Goal: Task Accomplishment & Management: Manage account settings

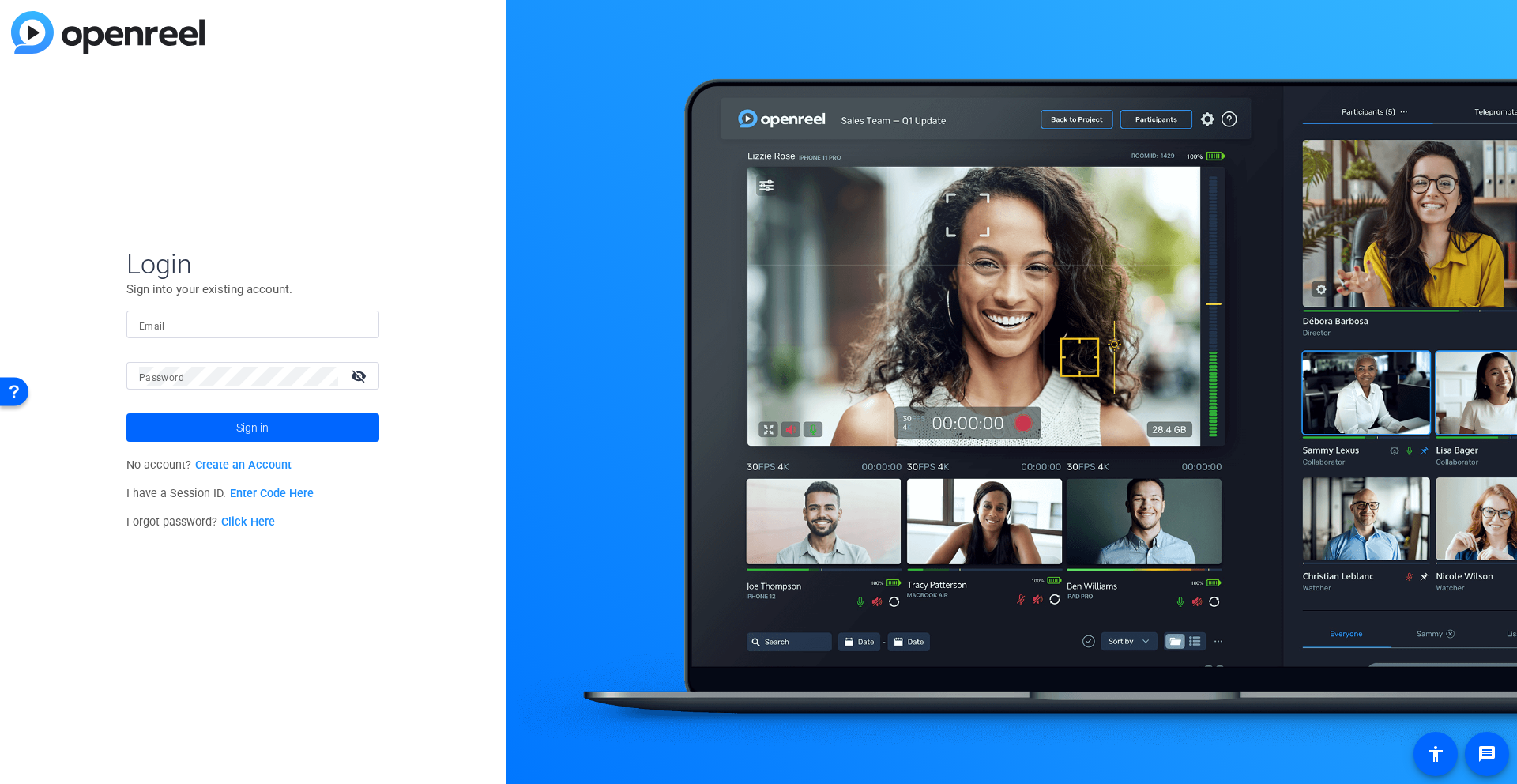
click at [240, 335] on div at bounding box center [252, 324] width 227 height 28
type input "[EMAIL_ADDRESS][PERSON_NAME][DOMAIN_NAME]"
click at [352, 375] on mat-icon "visibility_off" at bounding box center [359, 376] width 38 height 23
click at [307, 426] on span at bounding box center [252, 427] width 253 height 38
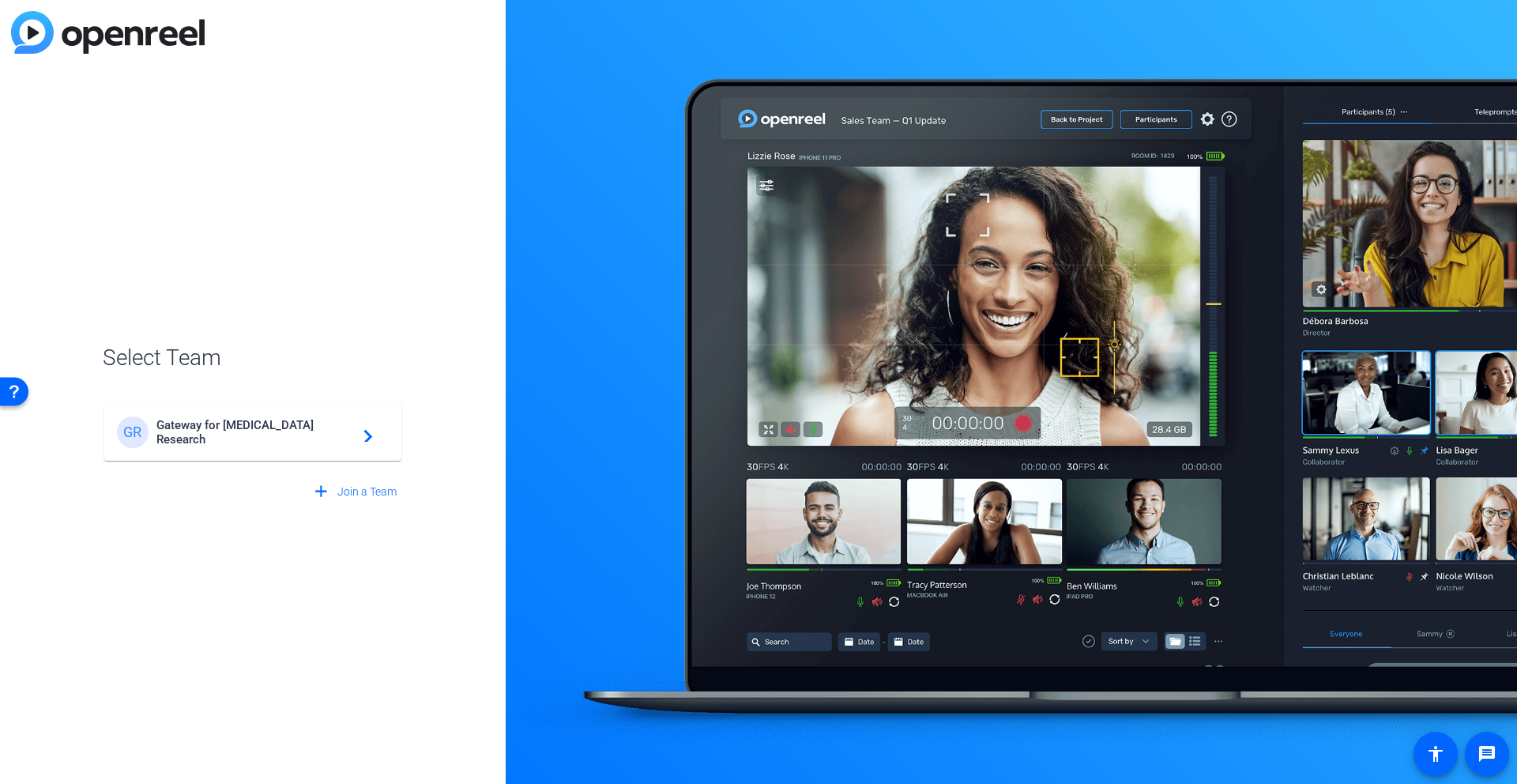
click at [300, 435] on span "Gateway for [MEDICAL_DATA] Research" at bounding box center [254, 432] width 197 height 29
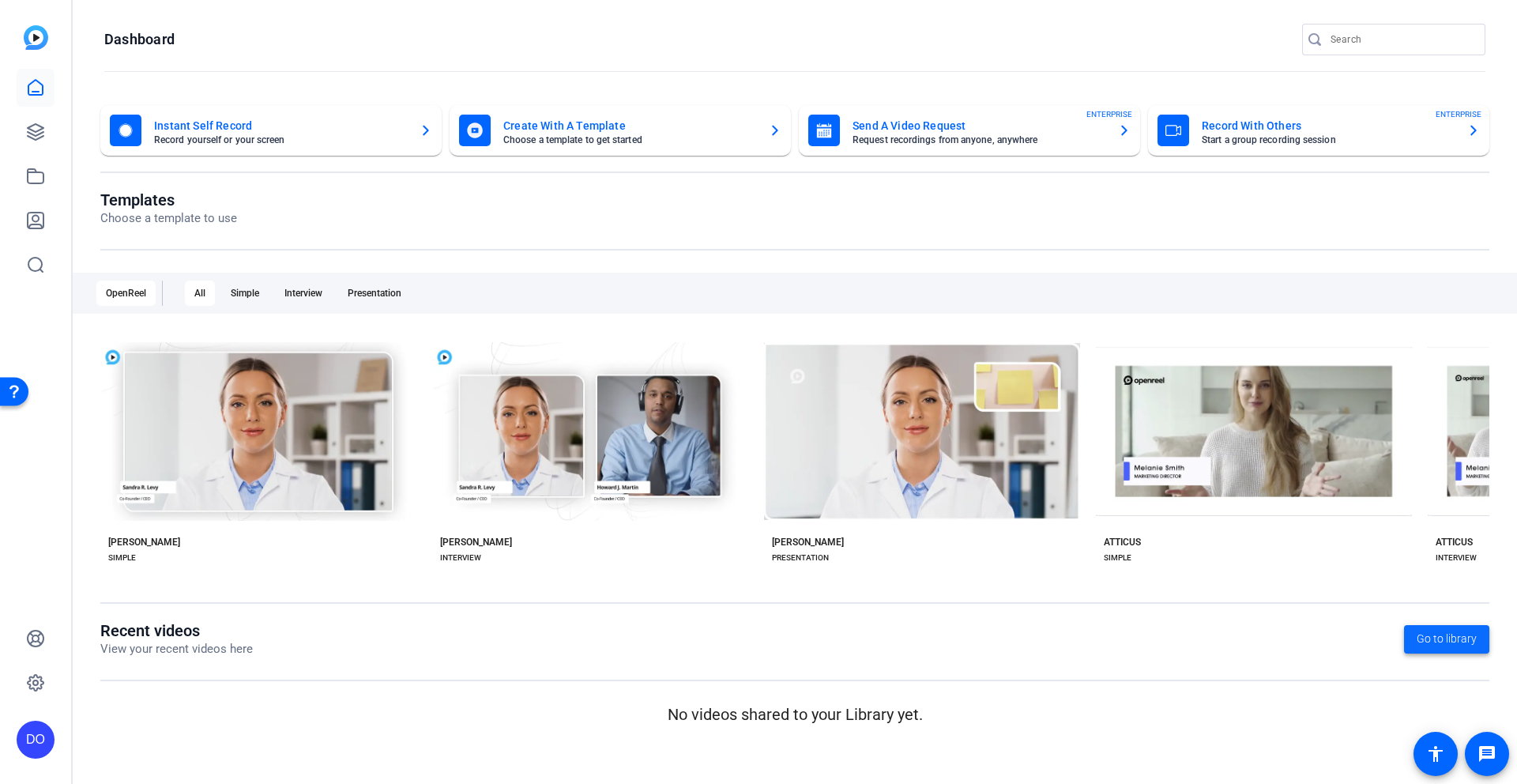
click at [1438, 641] on span "Go to library" at bounding box center [1447, 639] width 60 height 16
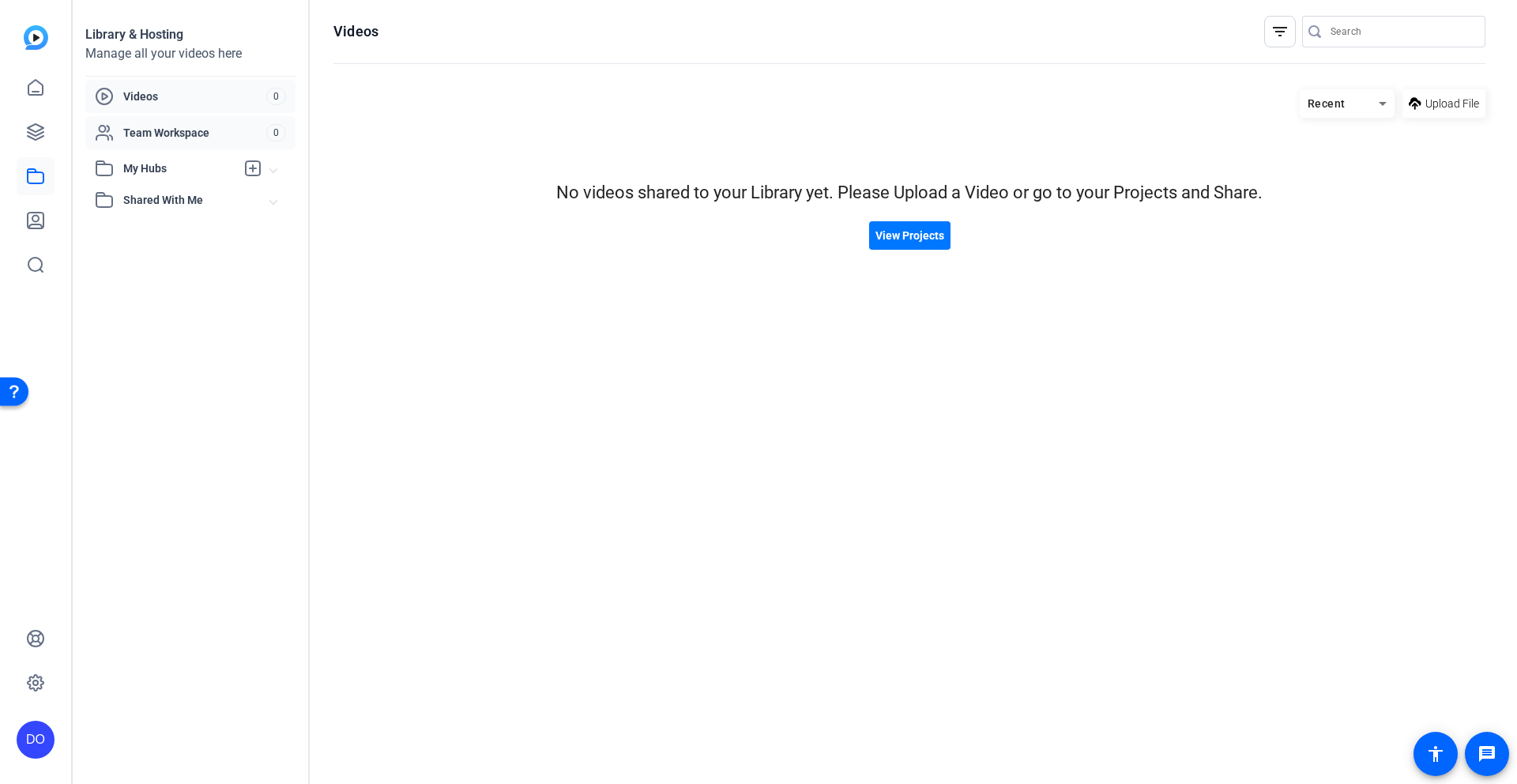
click at [174, 134] on span "Team Workspace" at bounding box center [195, 133] width 144 height 15
click at [132, 90] on span "Videos" at bounding box center [195, 96] width 144 height 15
click at [27, 87] on icon at bounding box center [36, 88] width 19 height 19
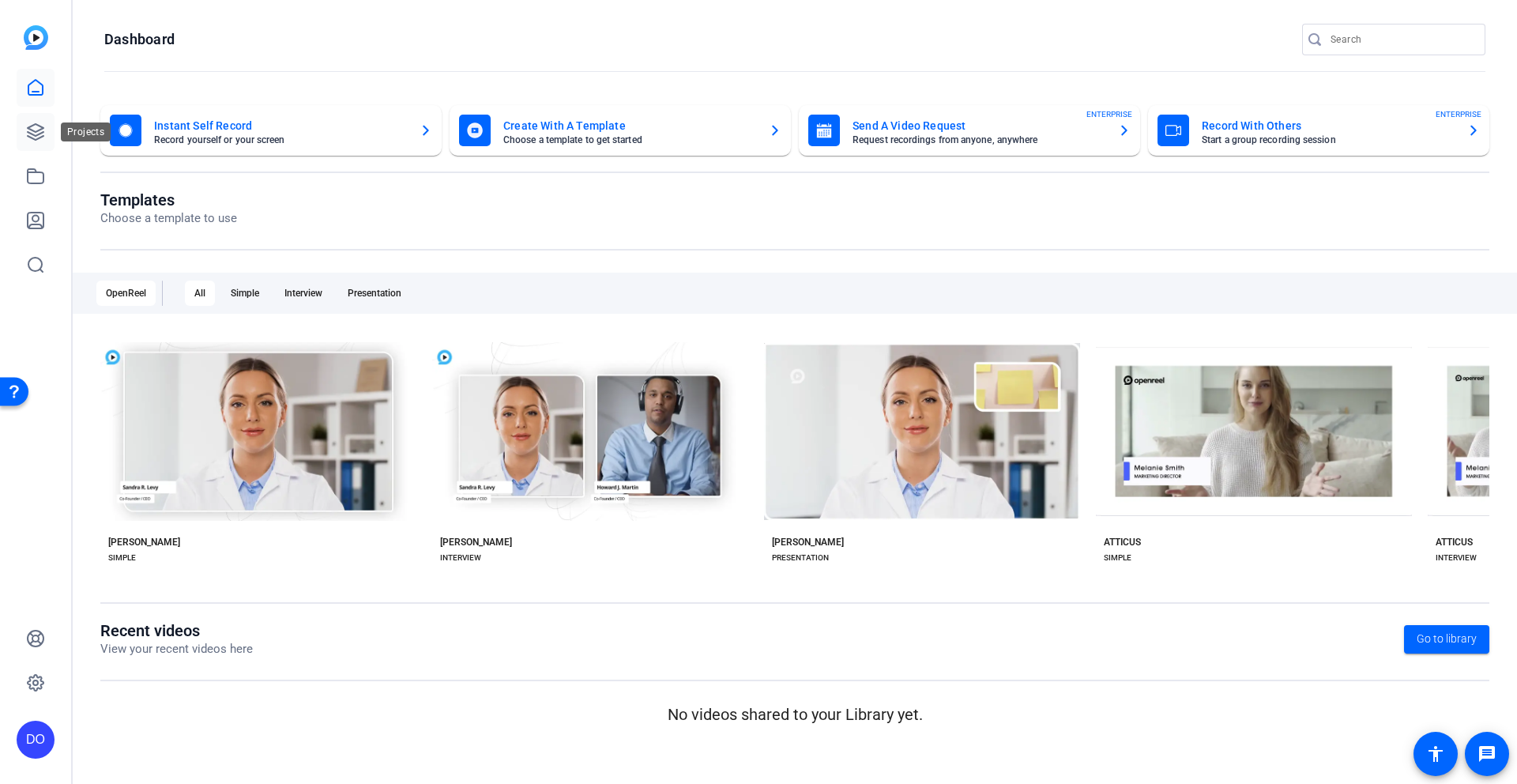
click at [35, 137] on icon at bounding box center [36, 132] width 19 height 19
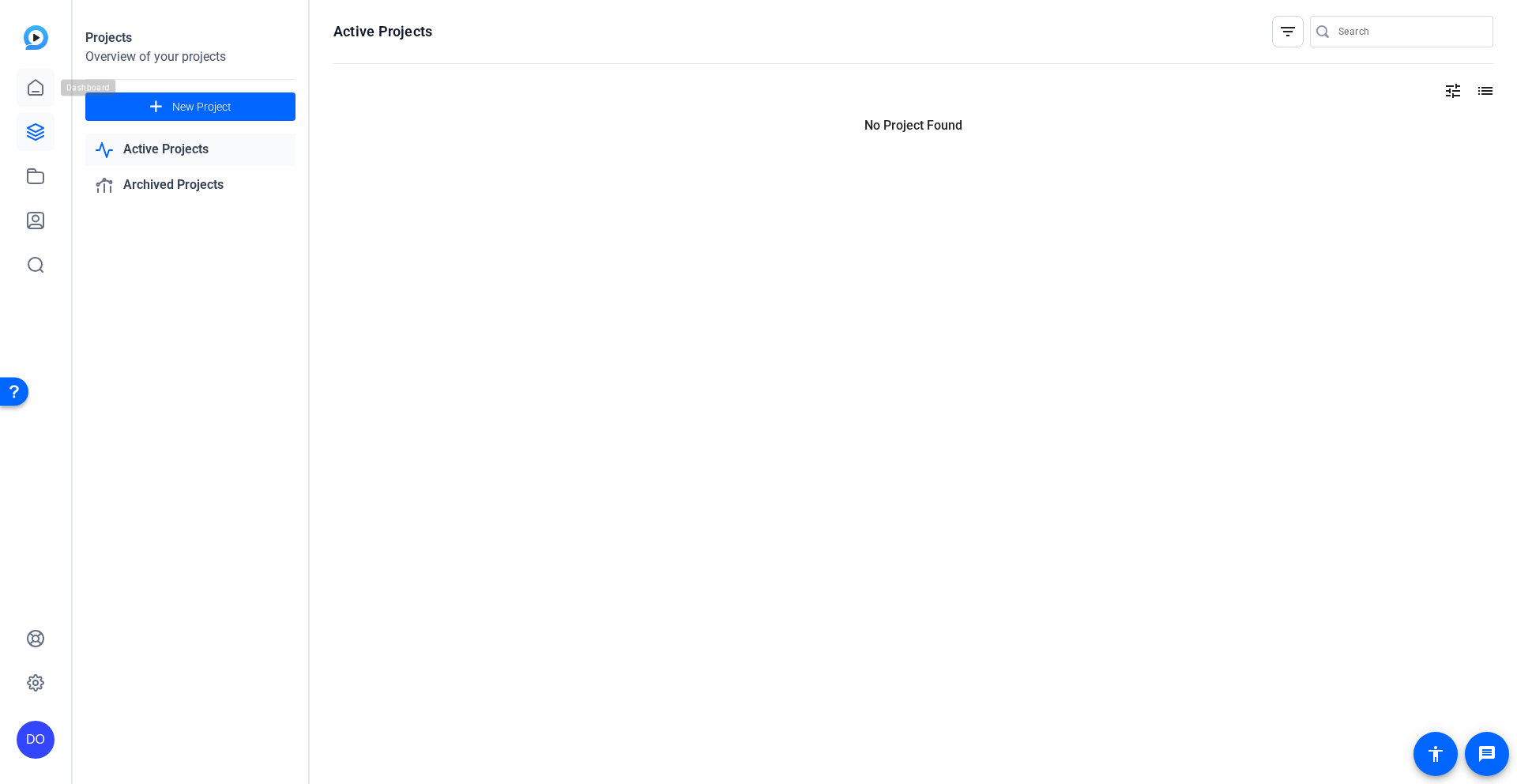
click at [33, 84] on icon at bounding box center [36, 88] width 19 height 19
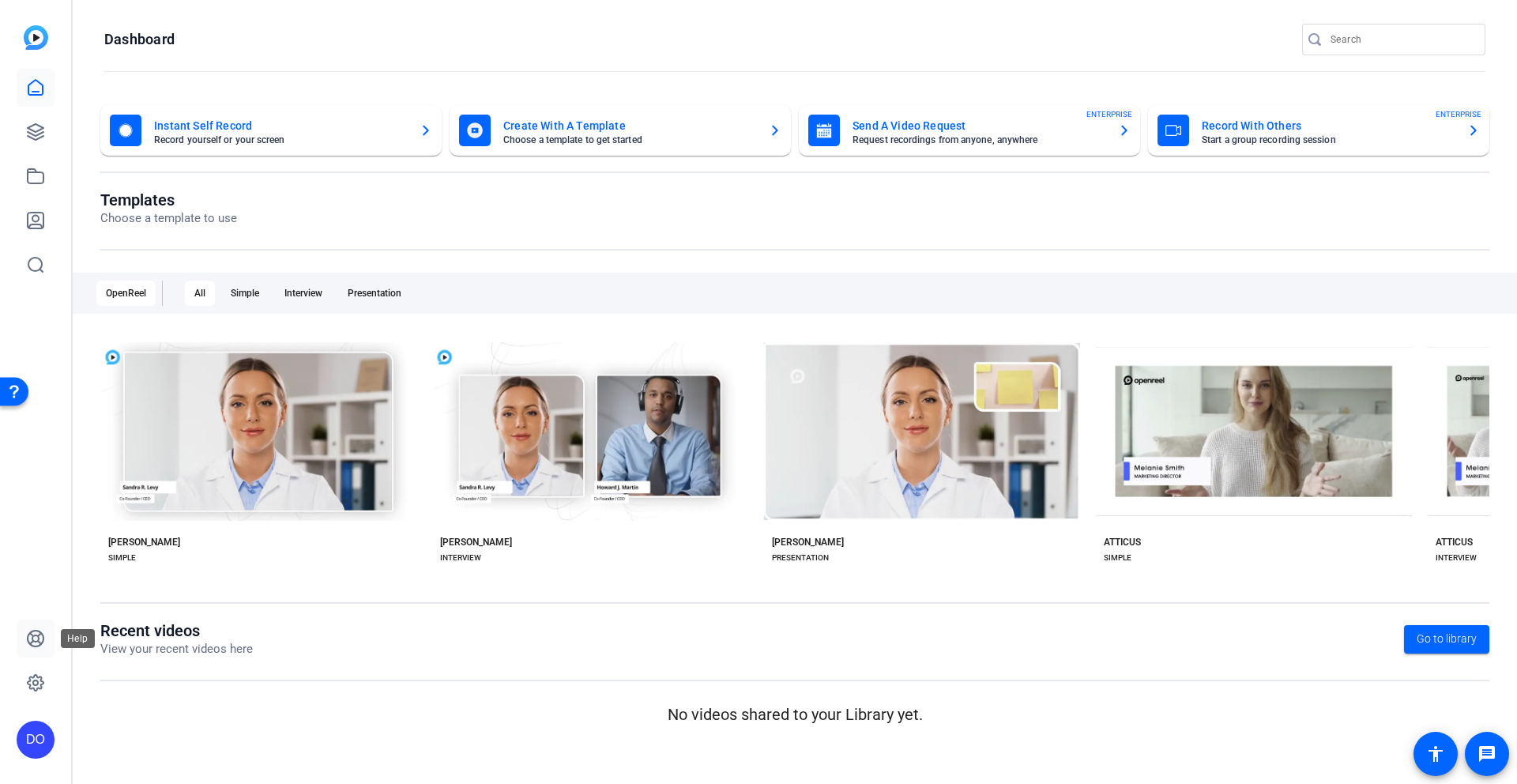
click at [33, 640] on icon at bounding box center [36, 639] width 15 height 15
click at [147, 38] on h1 "Dashboard" at bounding box center [139, 39] width 70 height 19
click at [133, 38] on h1 "Dashboard" at bounding box center [139, 39] width 70 height 19
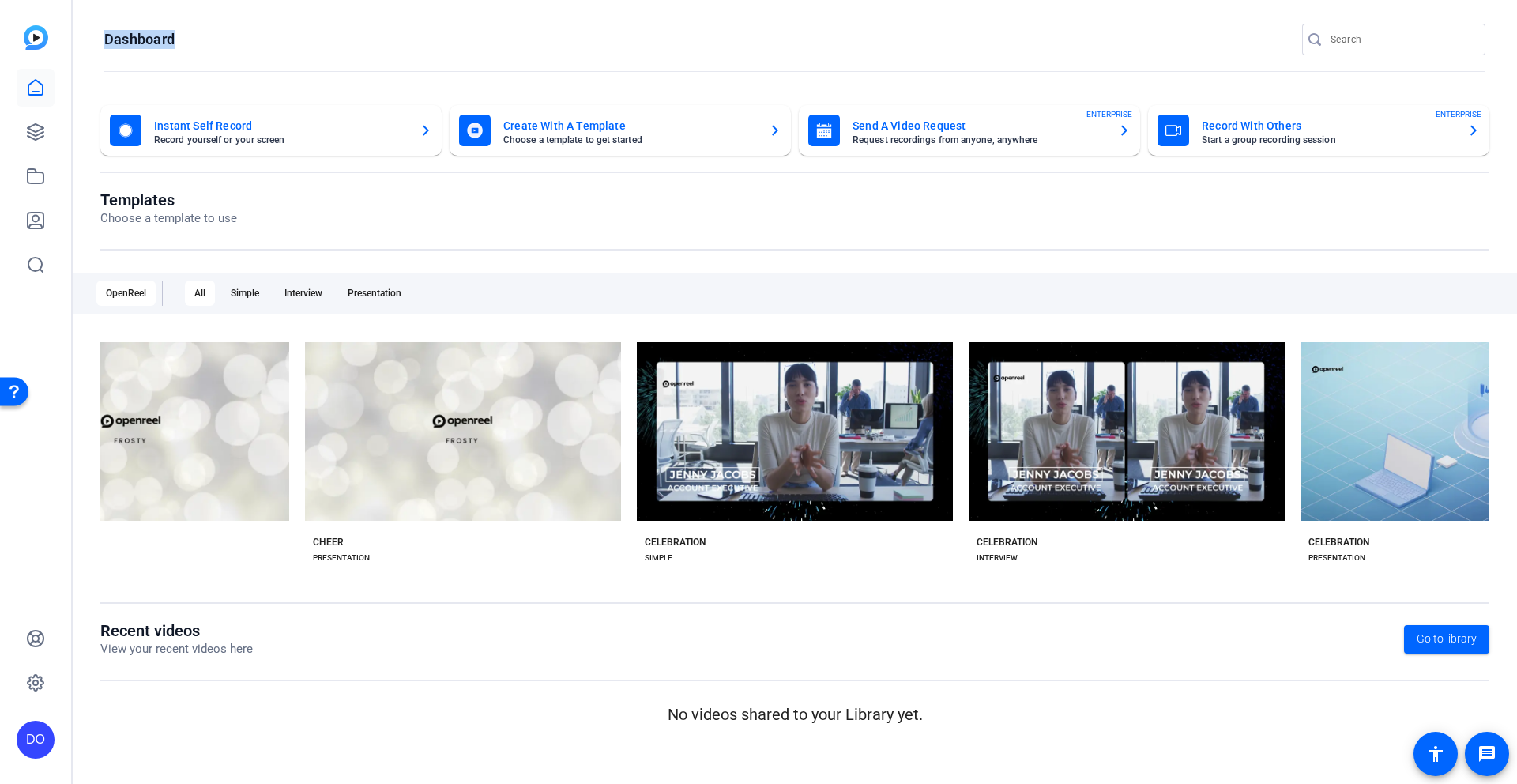
scroll to position [0, 5433]
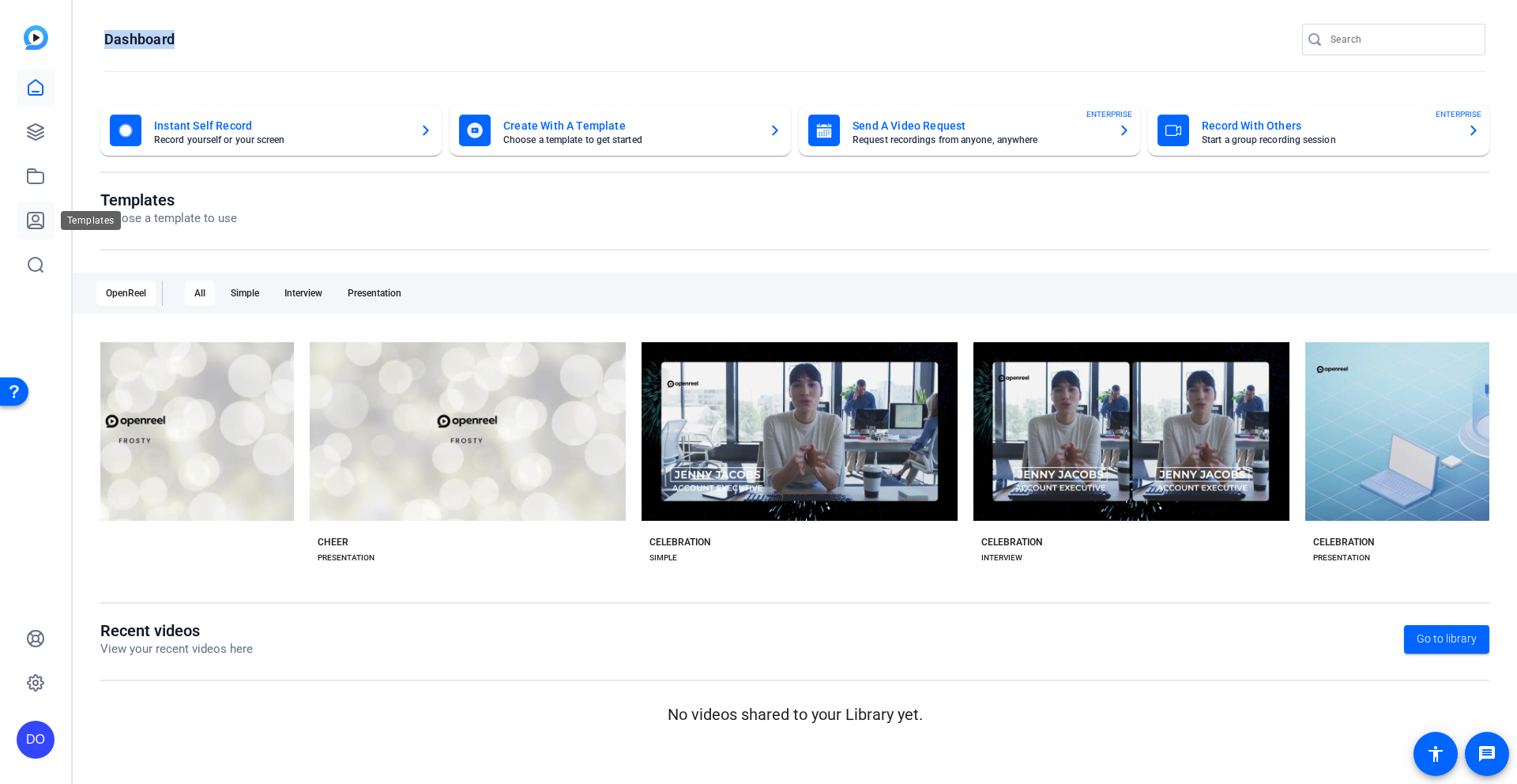
click at [41, 217] on icon at bounding box center [36, 221] width 19 height 19
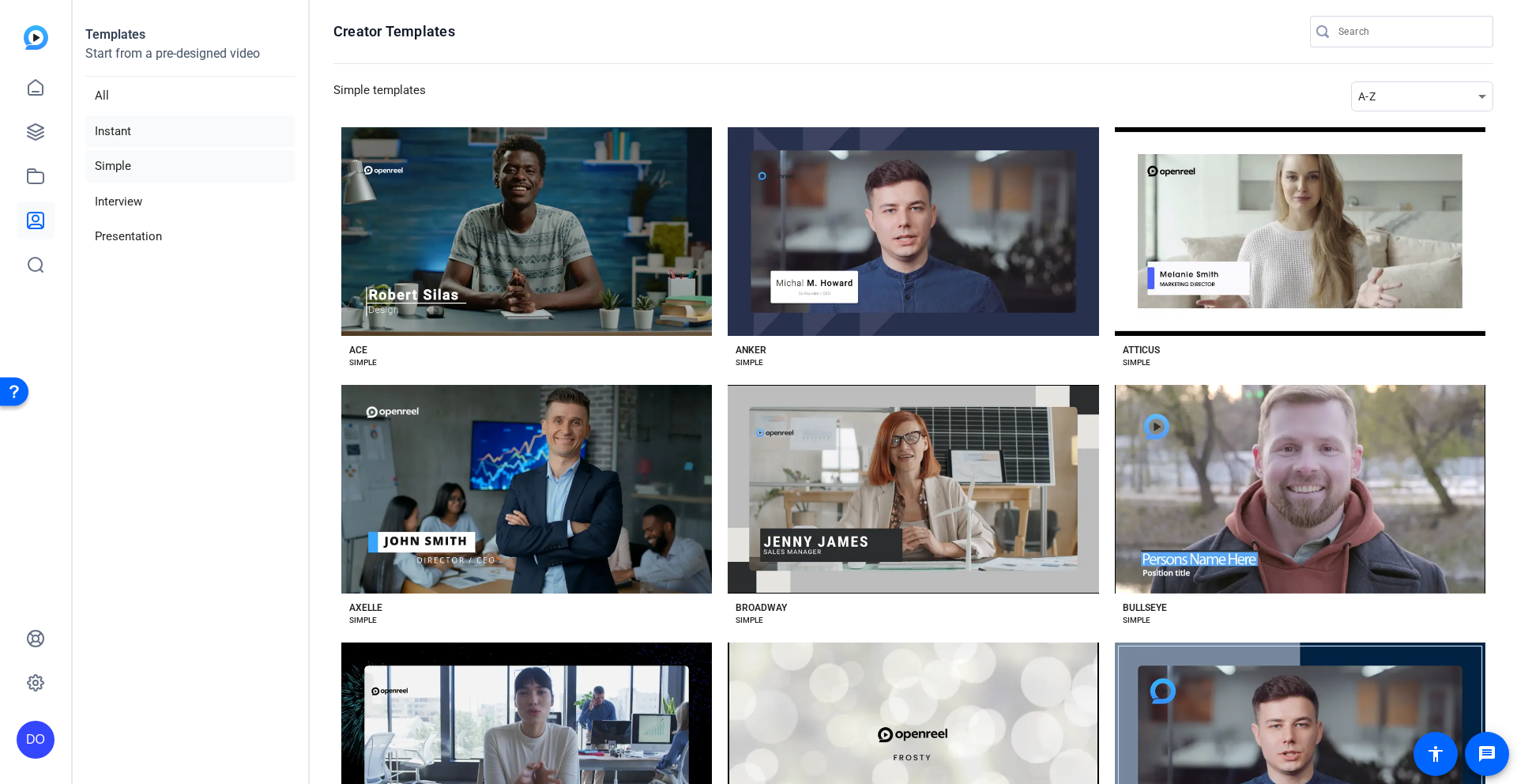
click at [102, 130] on li "Instant" at bounding box center [191, 132] width 210 height 33
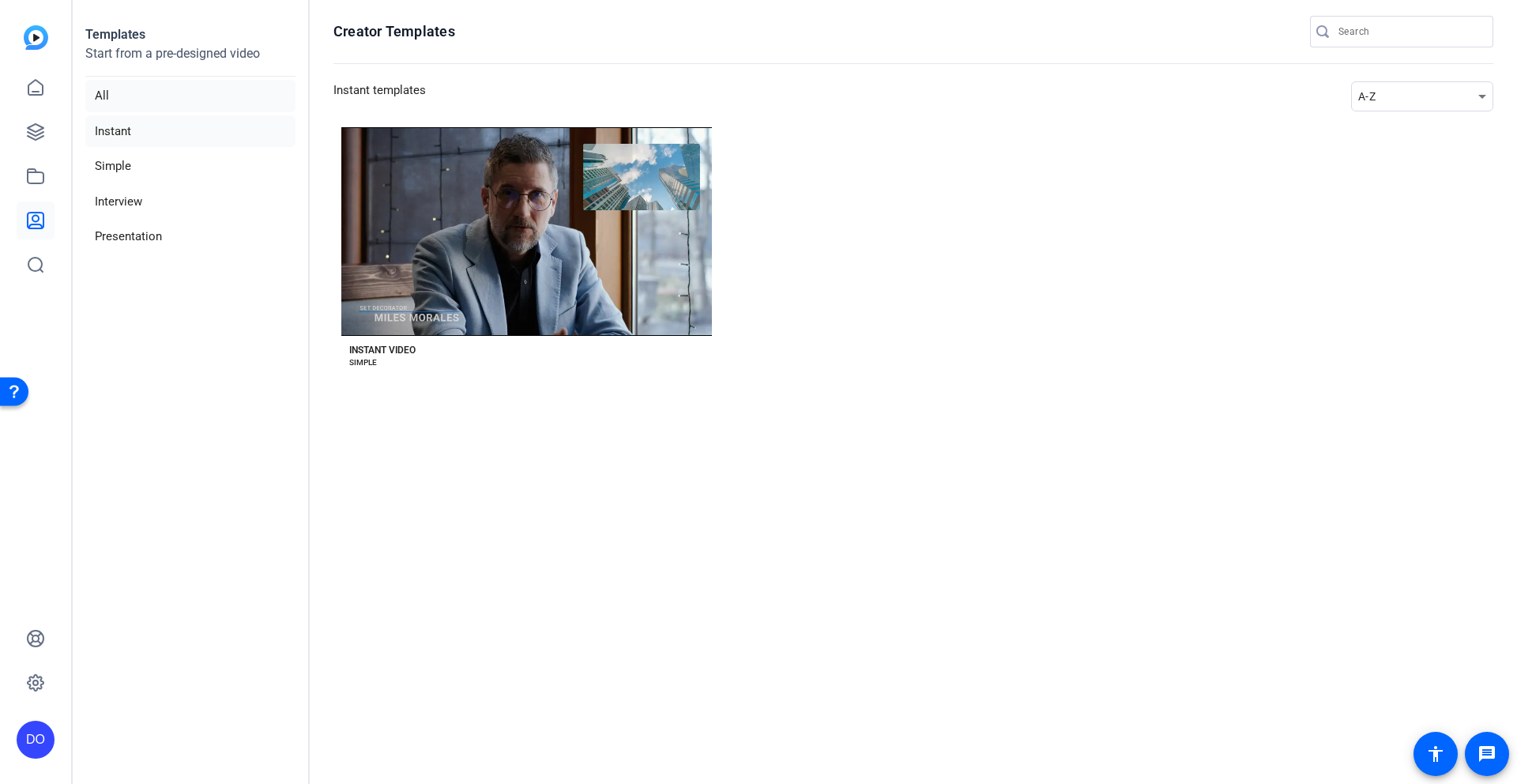
click at [99, 99] on li "All" at bounding box center [191, 96] width 210 height 33
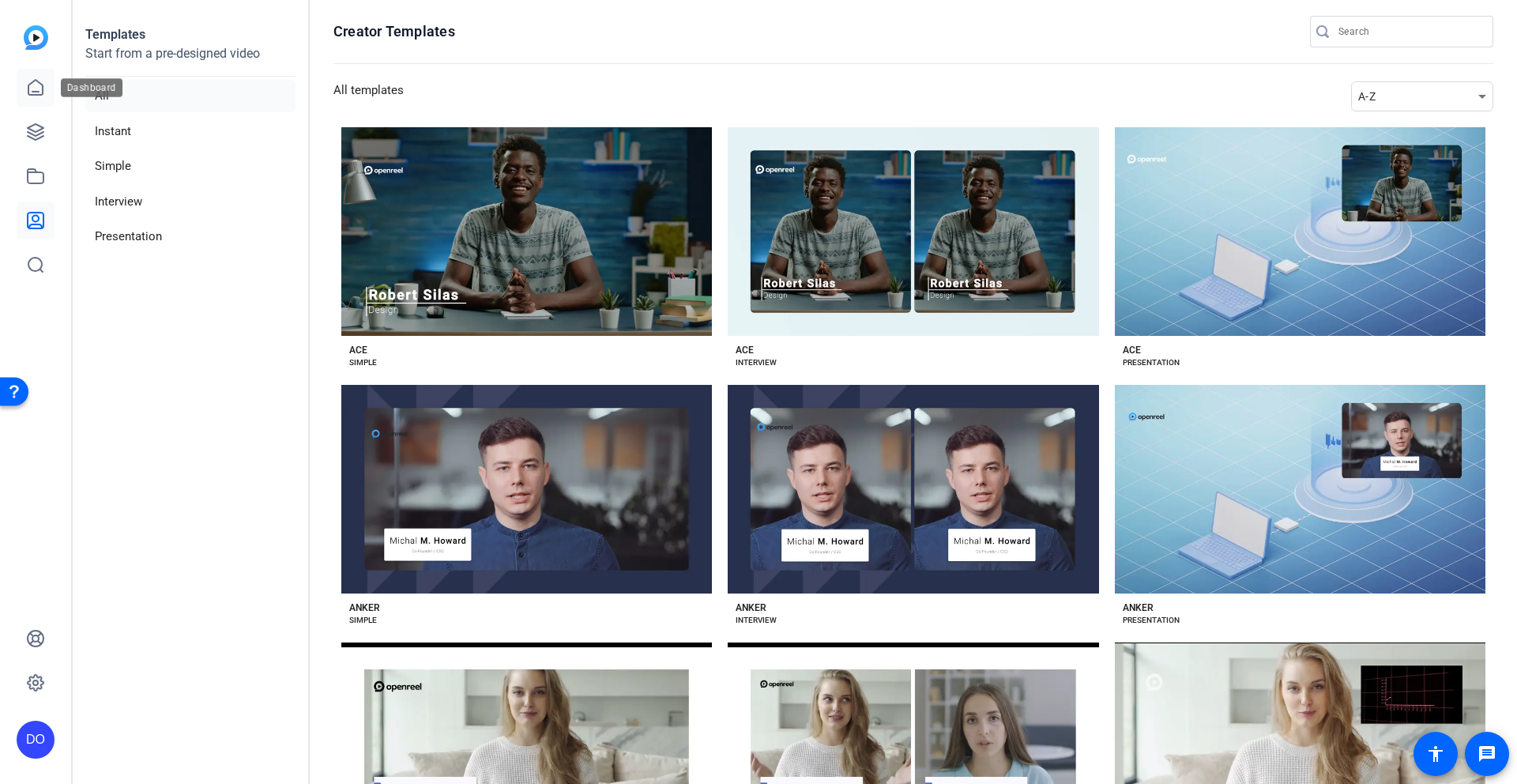
click at [21, 86] on link at bounding box center [35, 87] width 38 height 38
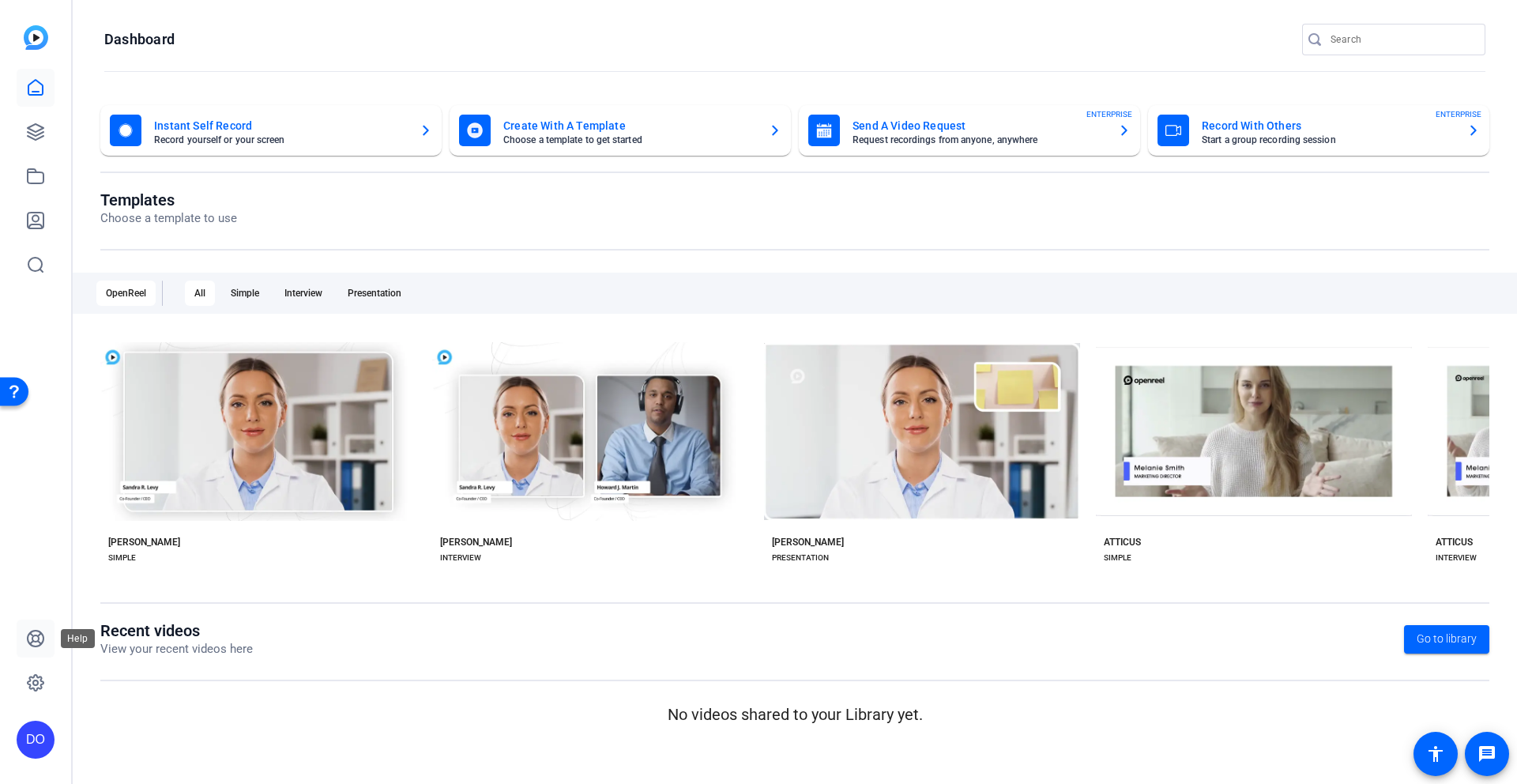
click at [38, 637] on icon at bounding box center [36, 639] width 19 height 19
click at [39, 135] on icon at bounding box center [36, 132] width 19 height 19
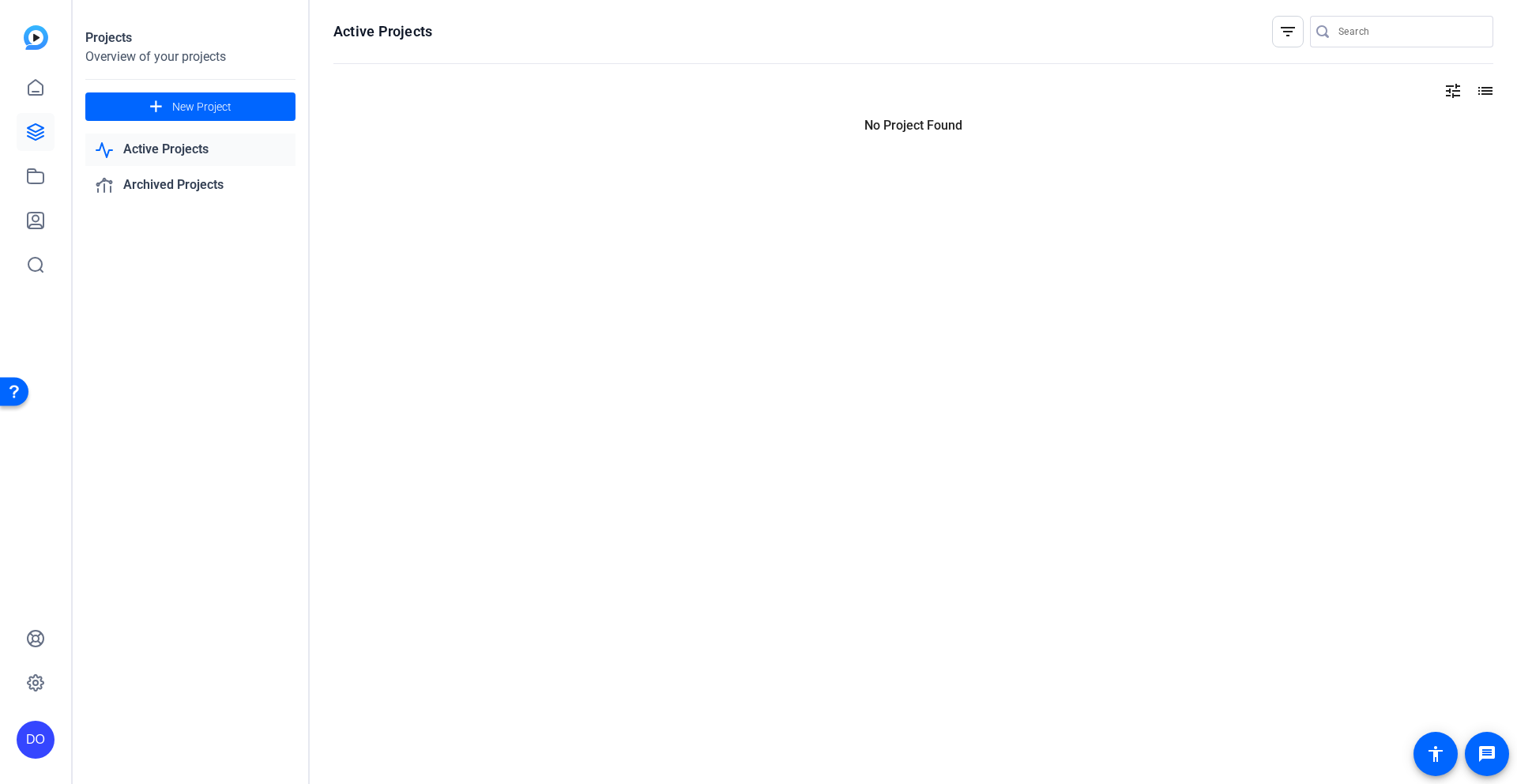
click at [168, 147] on link "Active Projects" at bounding box center [191, 150] width 210 height 33
click at [175, 150] on link "Active Projects" at bounding box center [191, 150] width 210 height 33
click at [166, 182] on link "Archived Projects" at bounding box center [191, 186] width 210 height 33
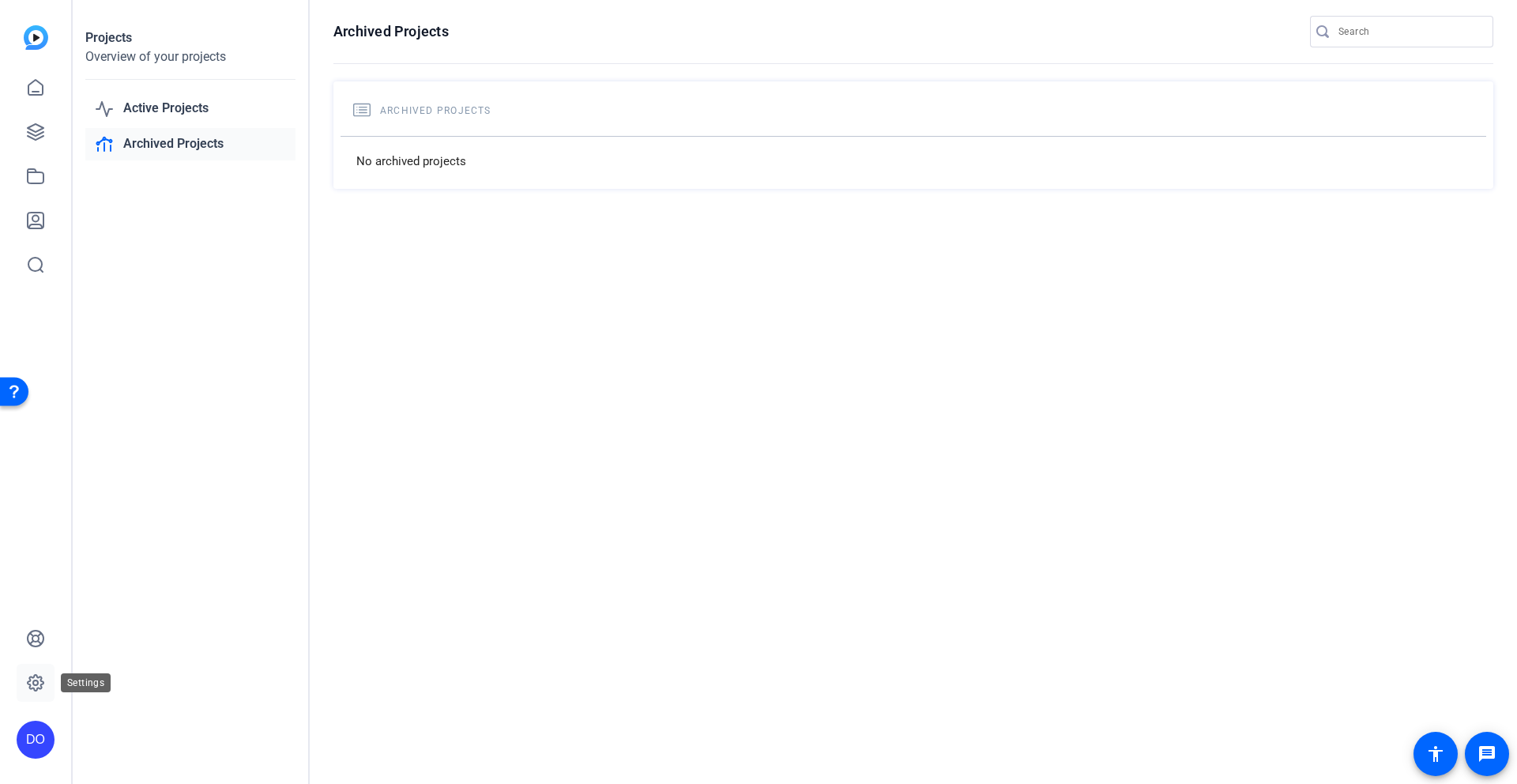
click at [36, 689] on icon at bounding box center [36, 683] width 19 height 19
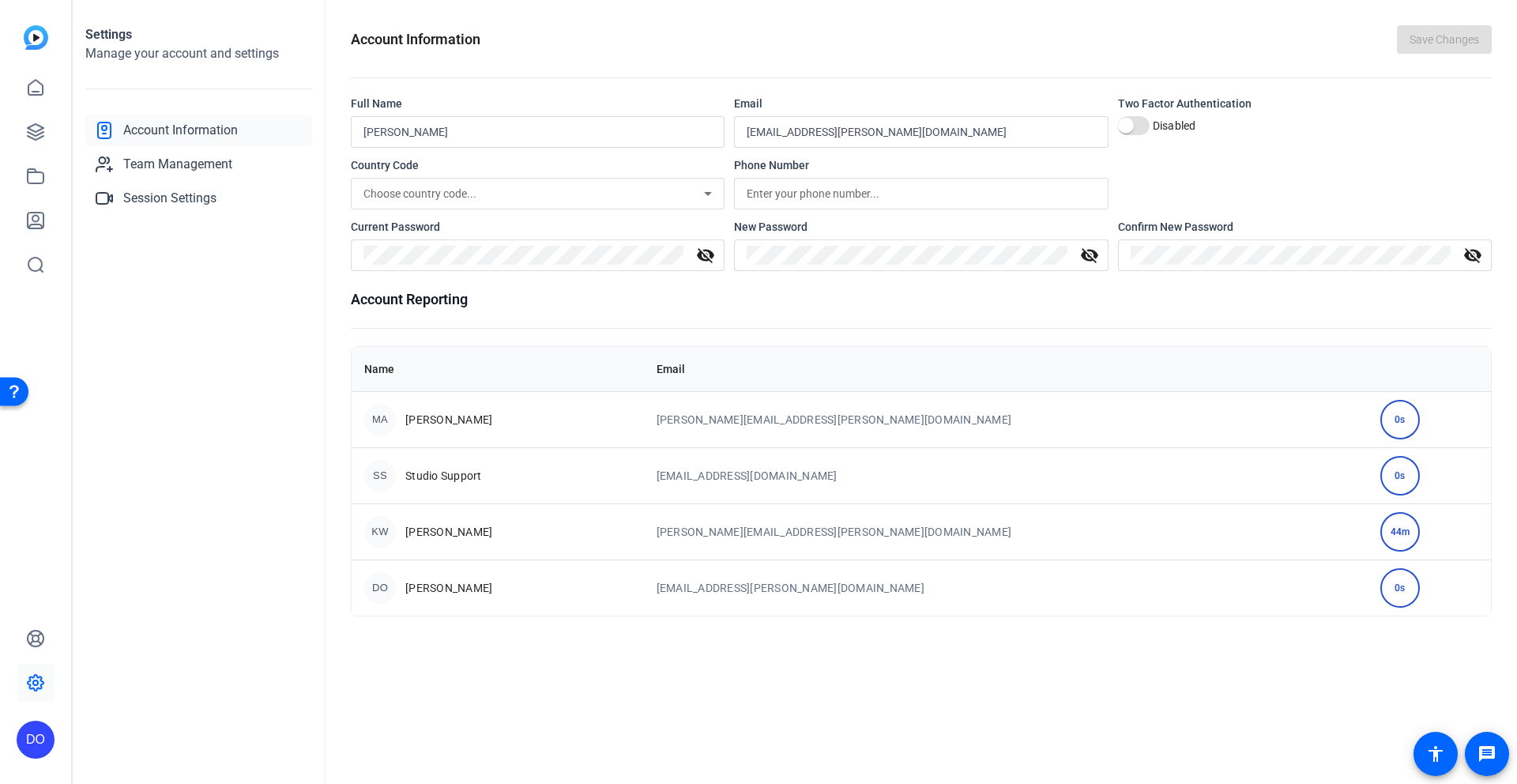
click at [422, 532] on span "[PERSON_NAME]" at bounding box center [449, 532] width 87 height 15
click at [1381, 536] on div "44m" at bounding box center [1400, 532] width 39 height 39
click at [33, 229] on icon at bounding box center [36, 221] width 19 height 19
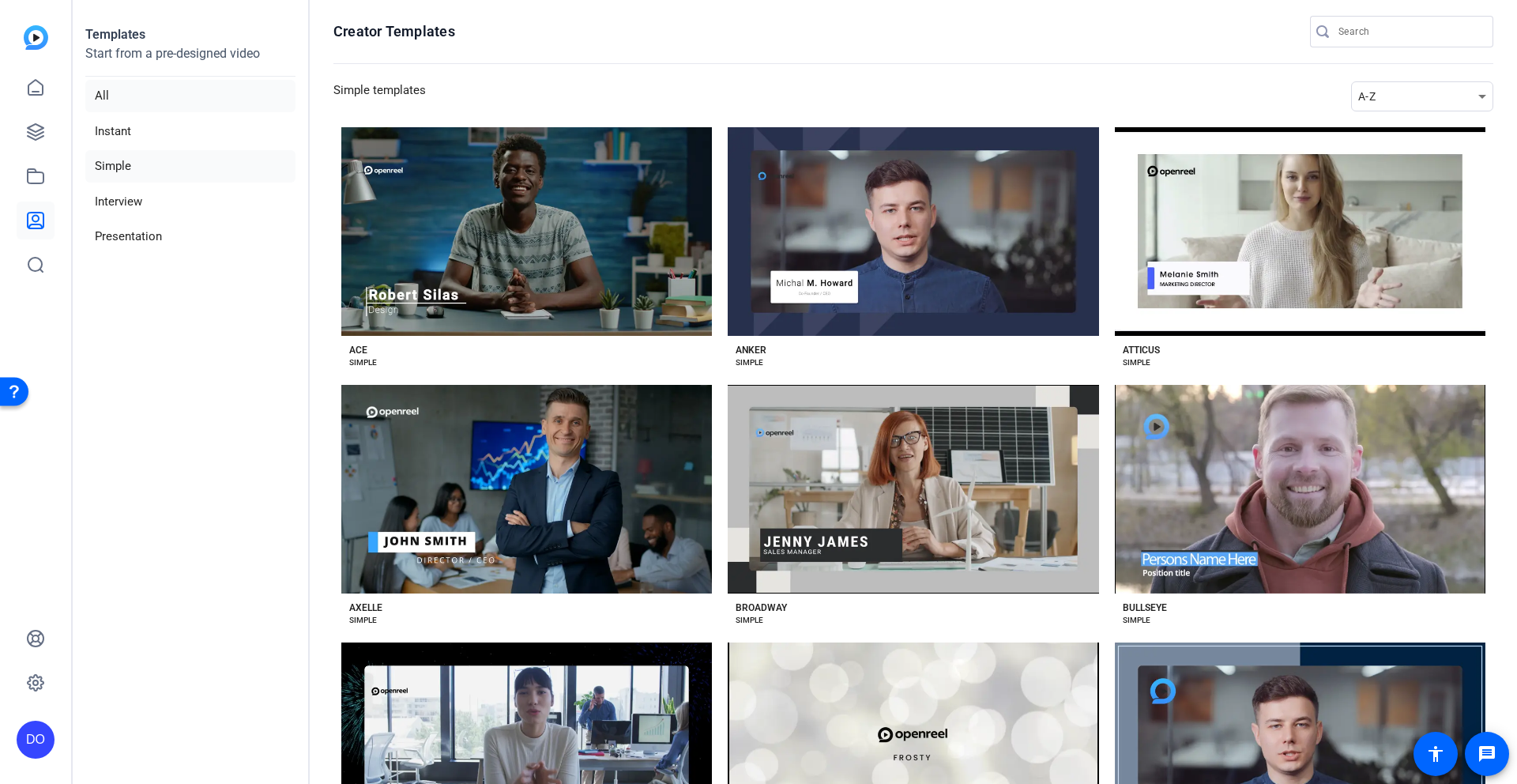
click at [96, 89] on li "All" at bounding box center [191, 96] width 210 height 33
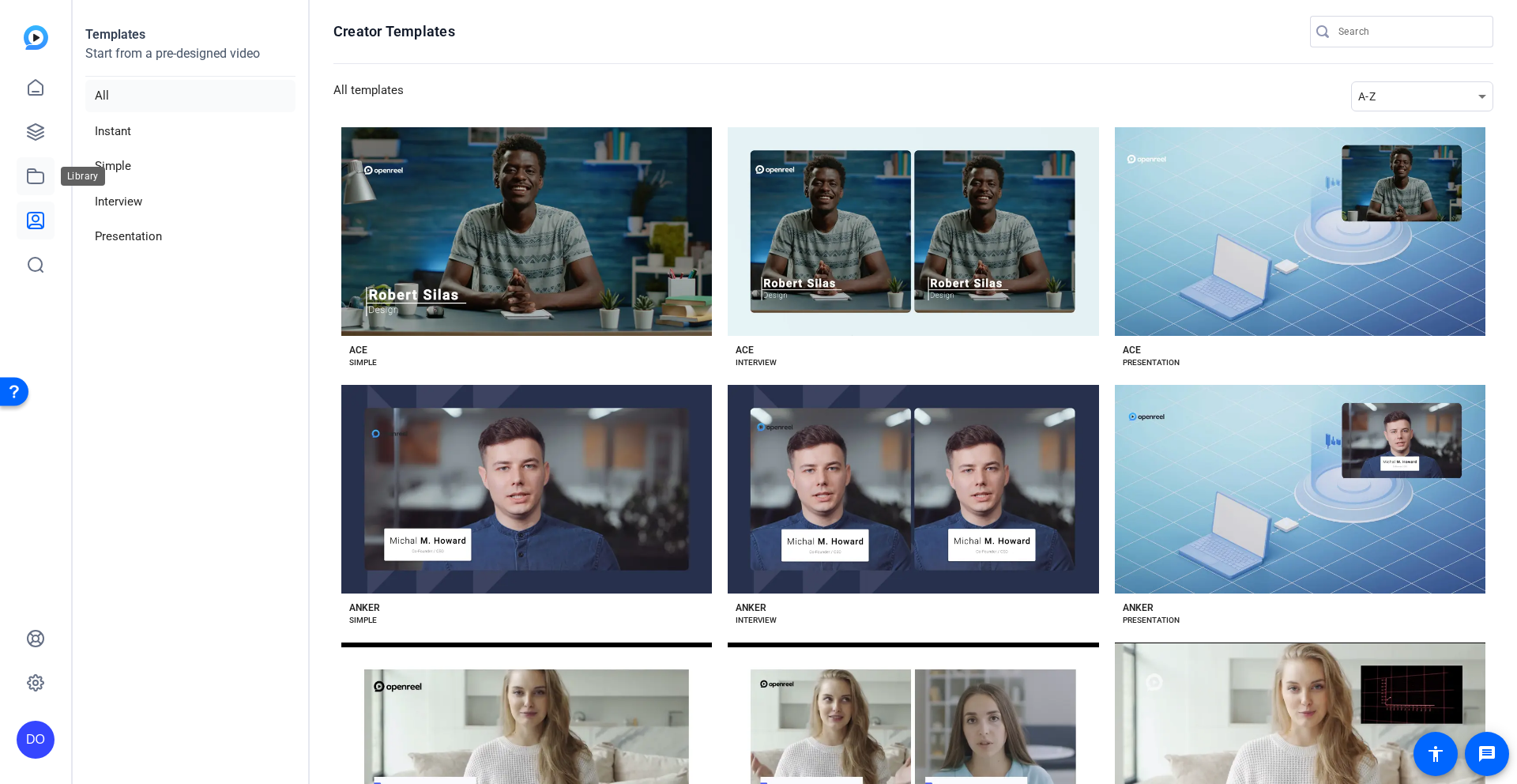
click at [32, 170] on icon at bounding box center [36, 176] width 19 height 19
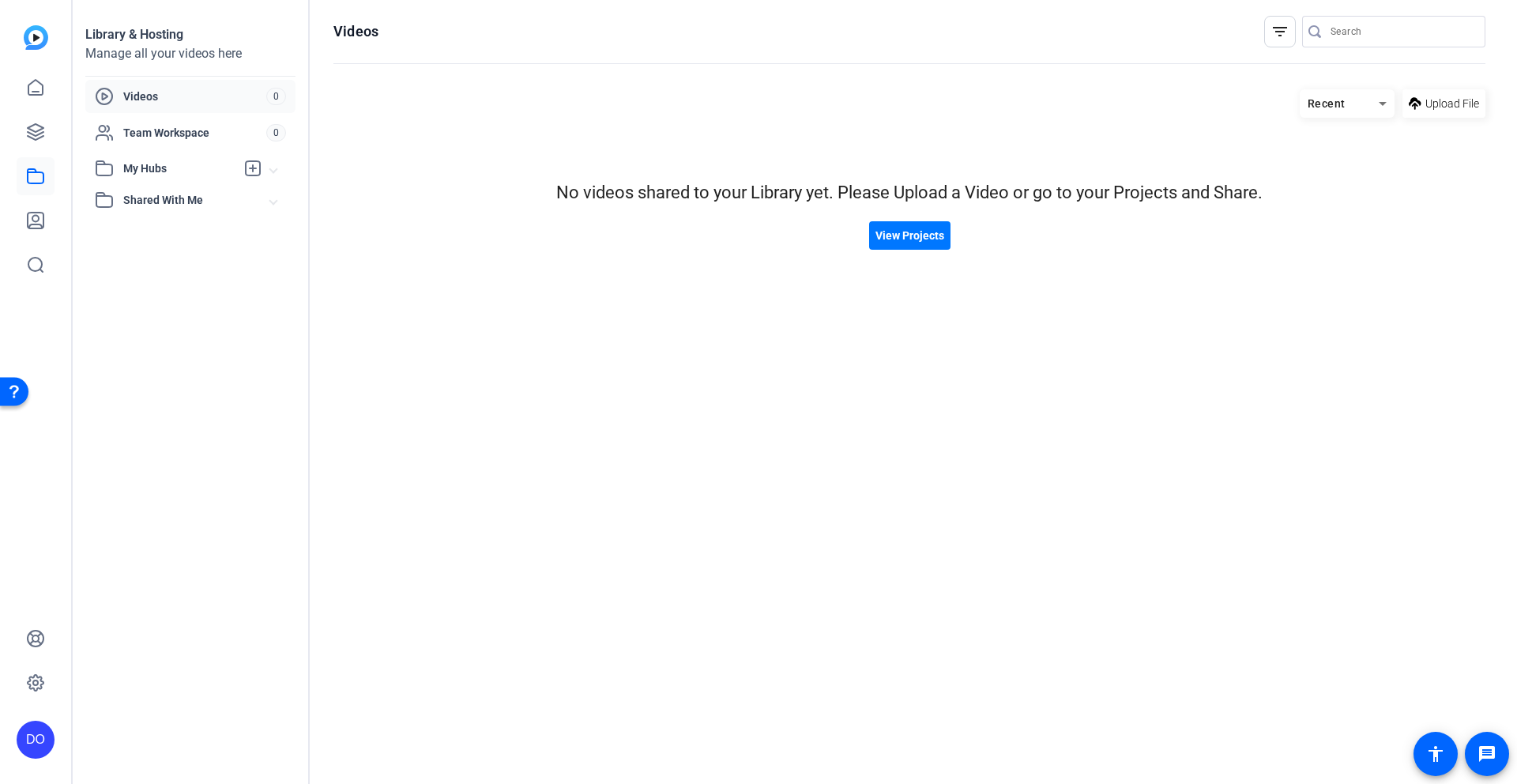
click at [1289, 33] on mat-icon "filter_list" at bounding box center [1280, 32] width 19 height 19
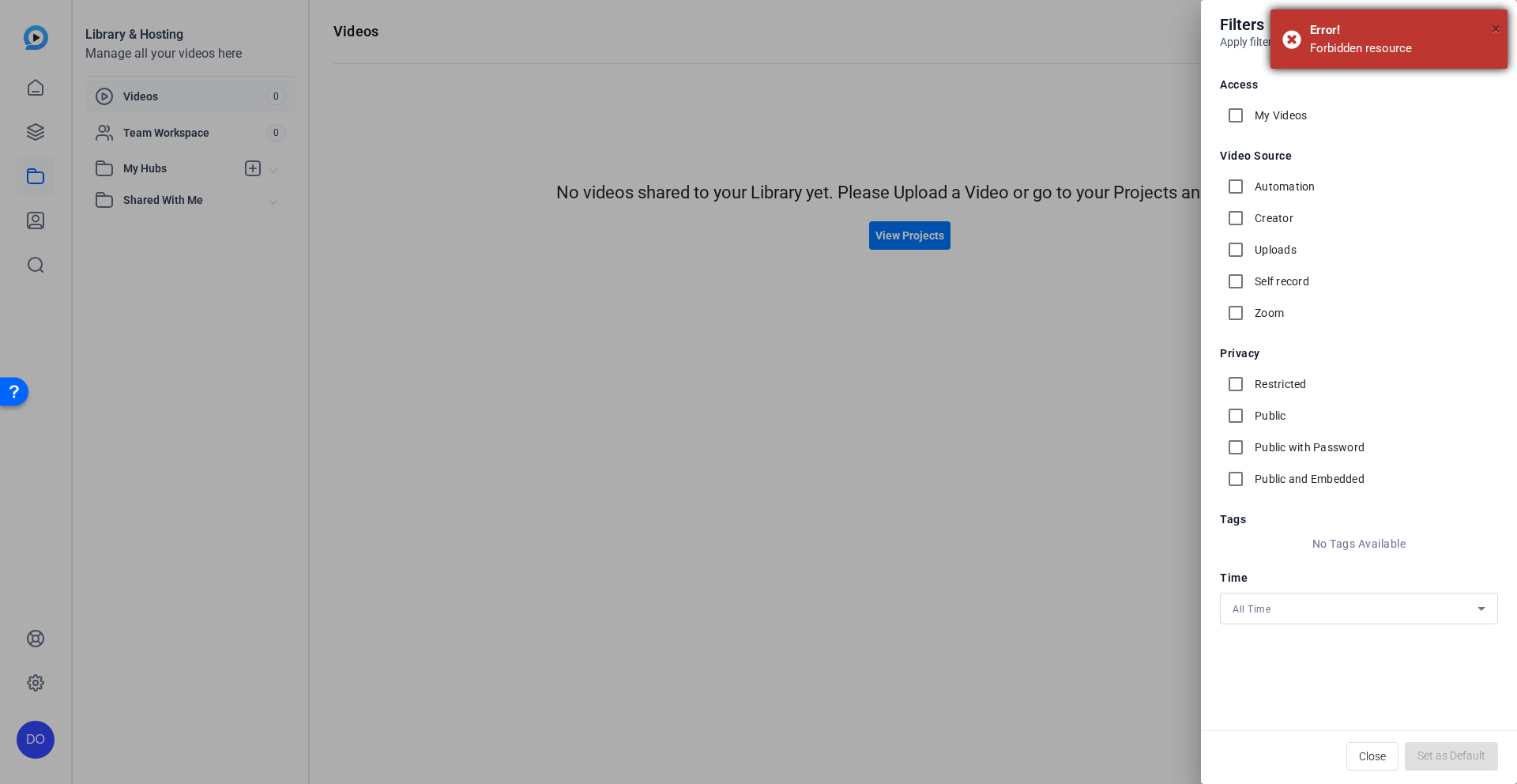
click at [1499, 29] on span "×" at bounding box center [1496, 29] width 9 height 19
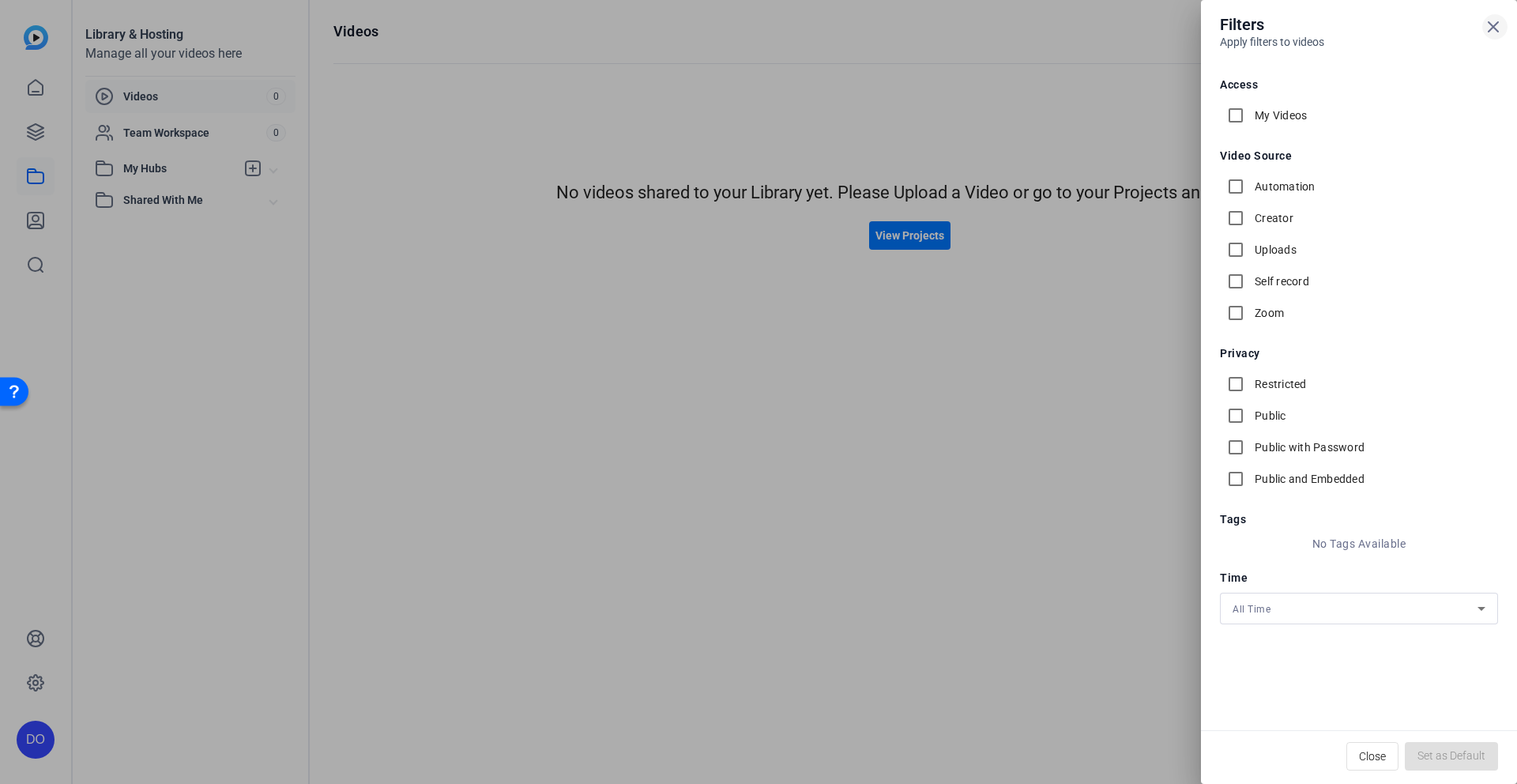
click at [1499, 29] on icon at bounding box center [1494, 27] width 19 height 19
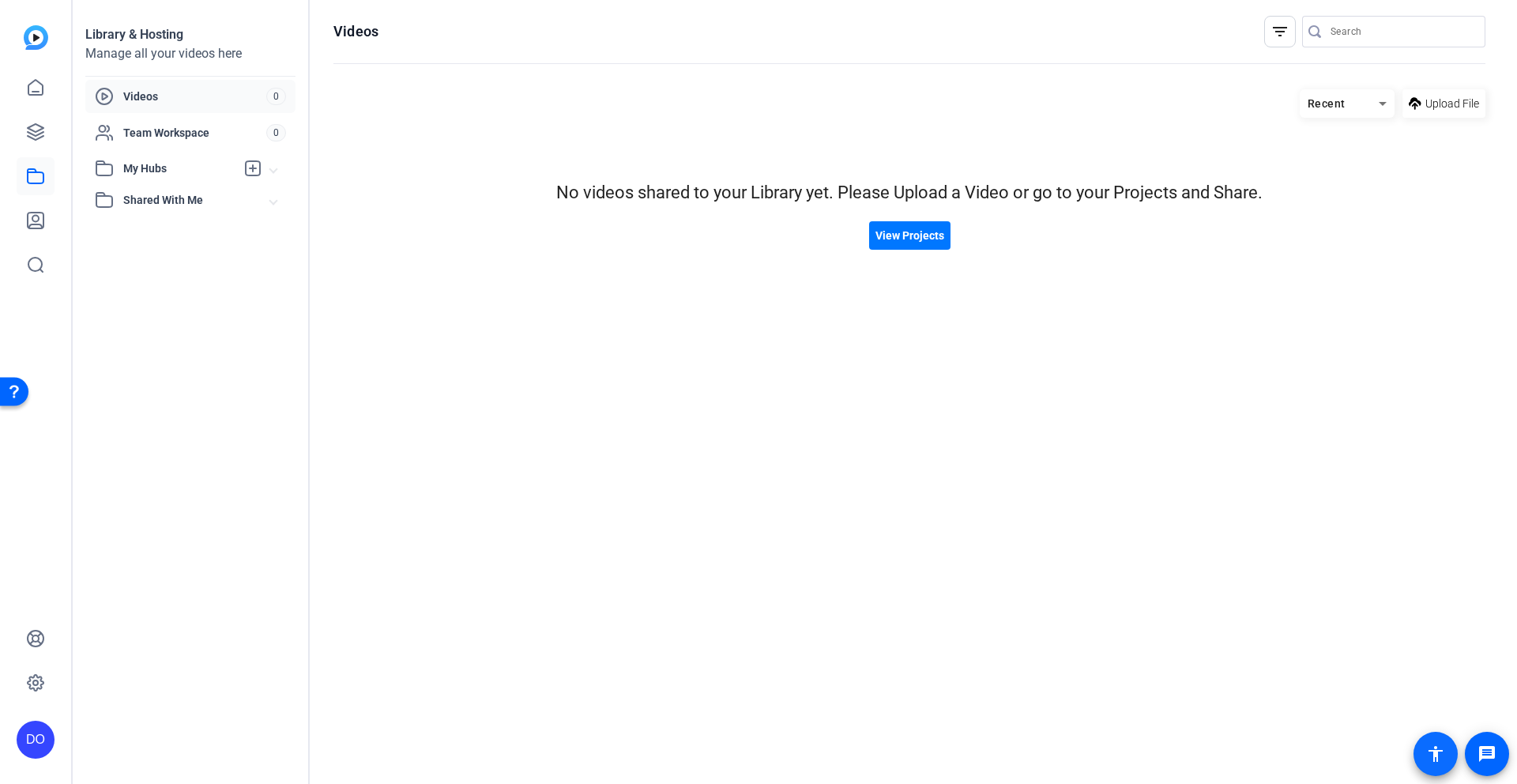
click at [1438, 755] on mat-icon "accessibility" at bounding box center [1436, 754] width 19 height 19
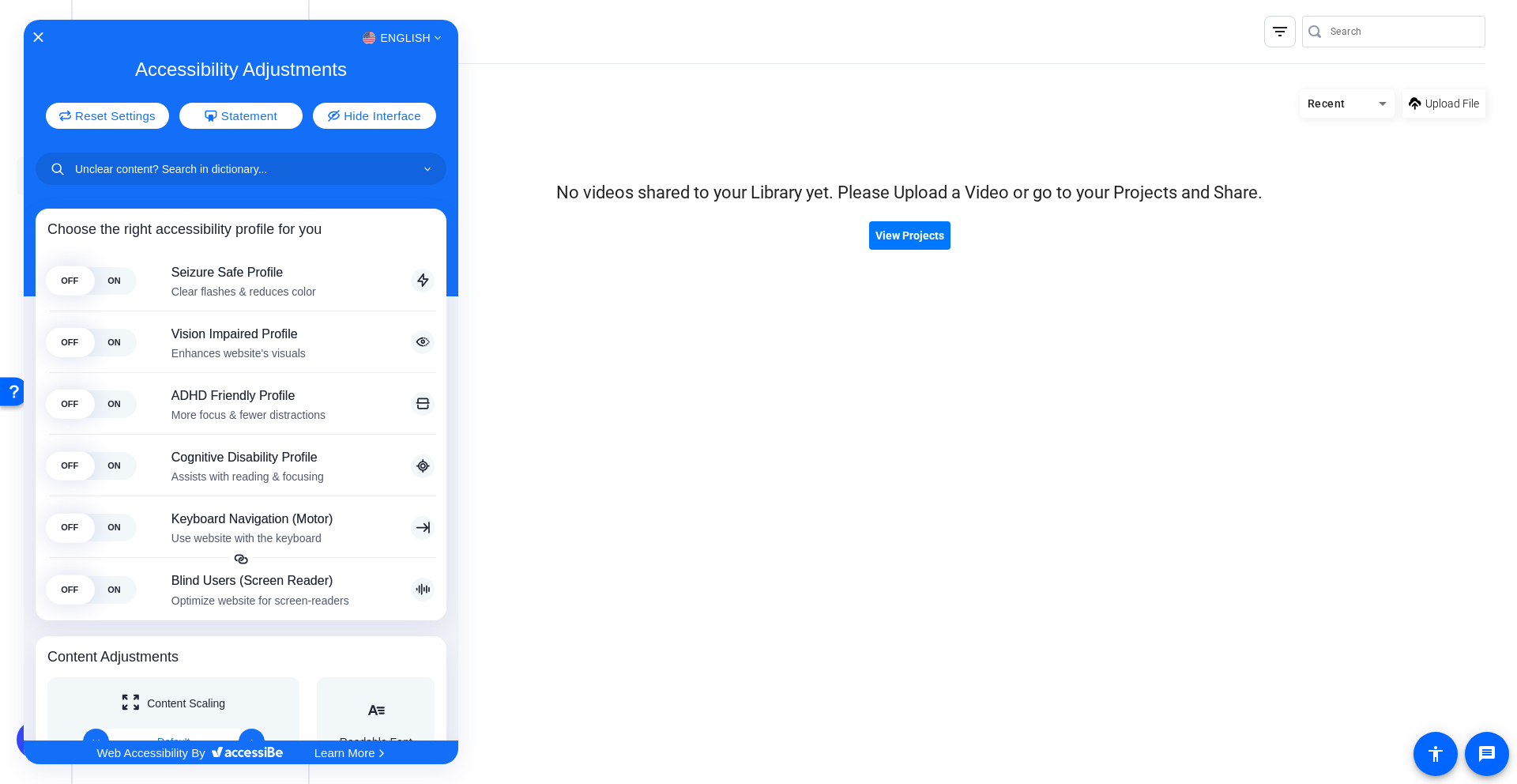
click at [910, 242] on div at bounding box center [758, 392] width 1517 height 784
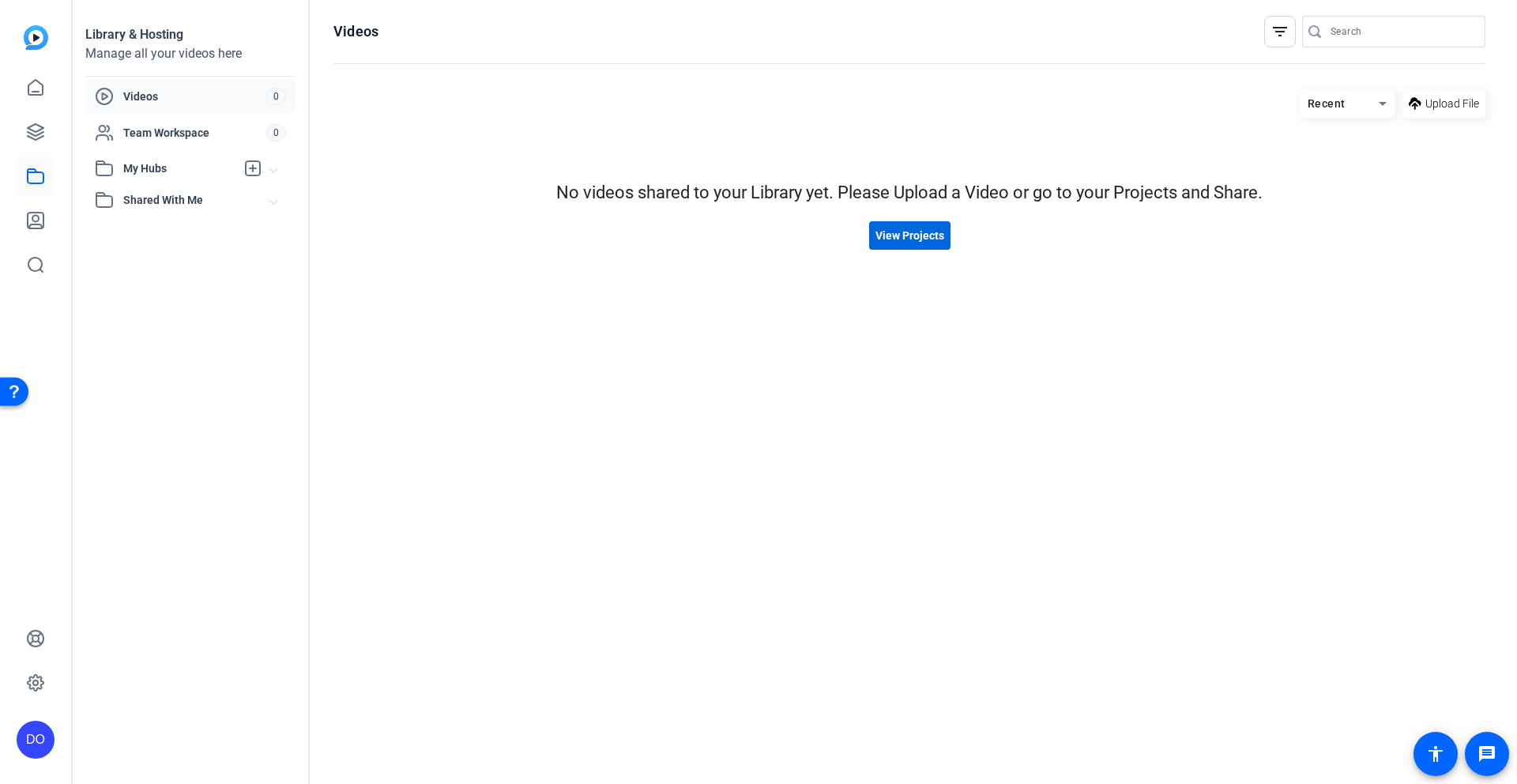
click at [912, 240] on span "View Projects" at bounding box center [909, 235] width 68 height 16
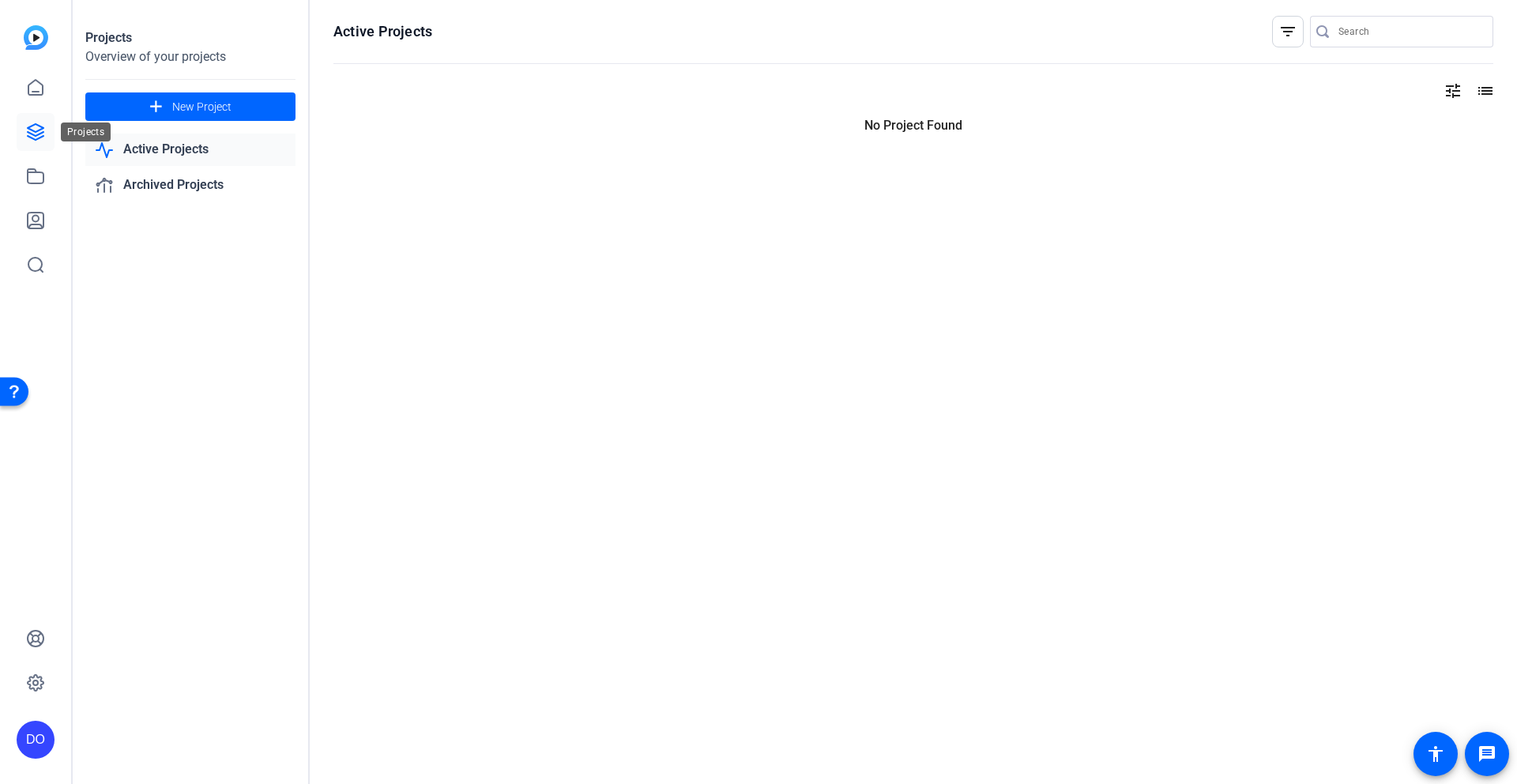
click at [43, 129] on icon at bounding box center [36, 132] width 19 height 19
click at [38, 86] on icon at bounding box center [36, 88] width 19 height 19
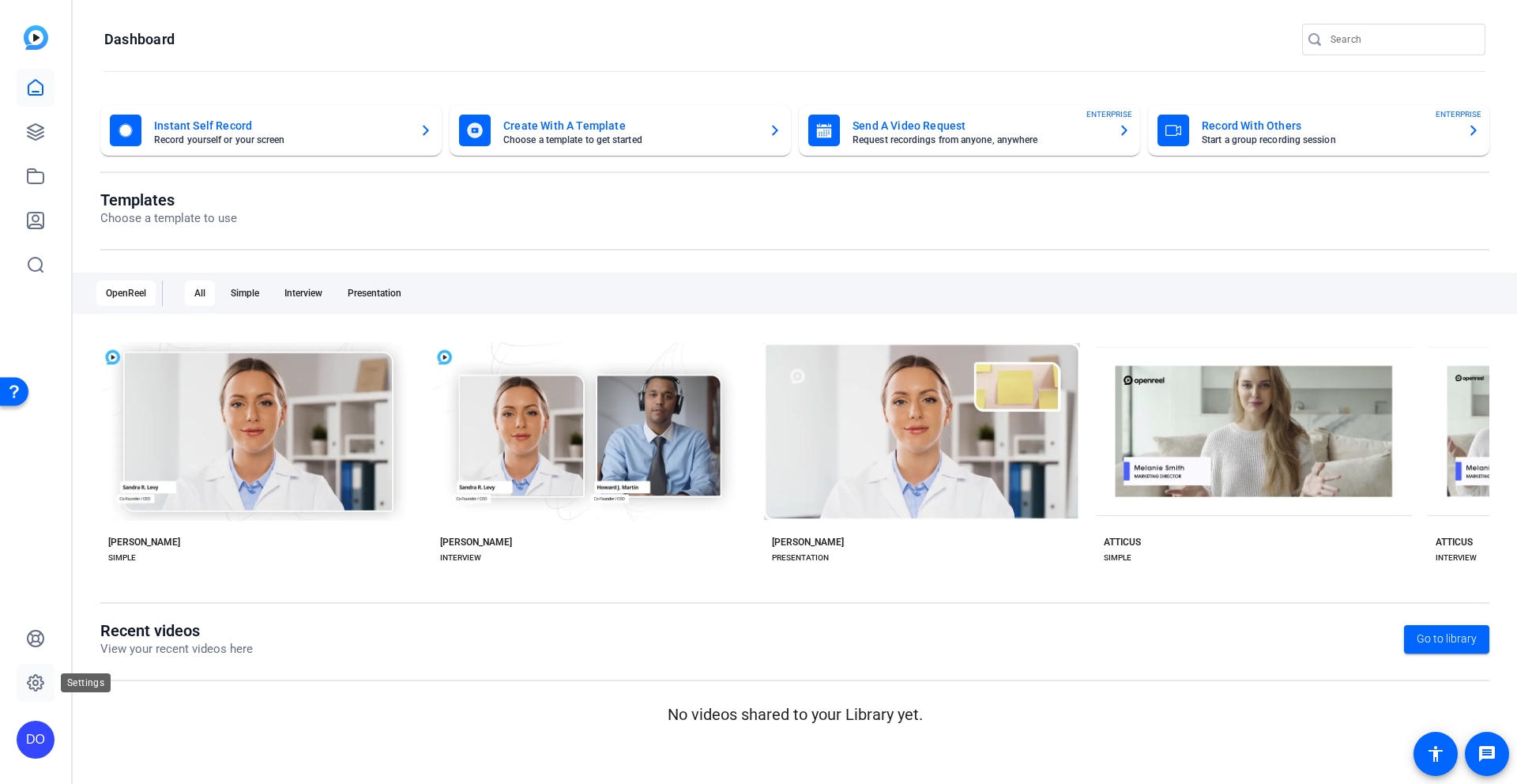
click at [27, 681] on icon at bounding box center [36, 683] width 19 height 19
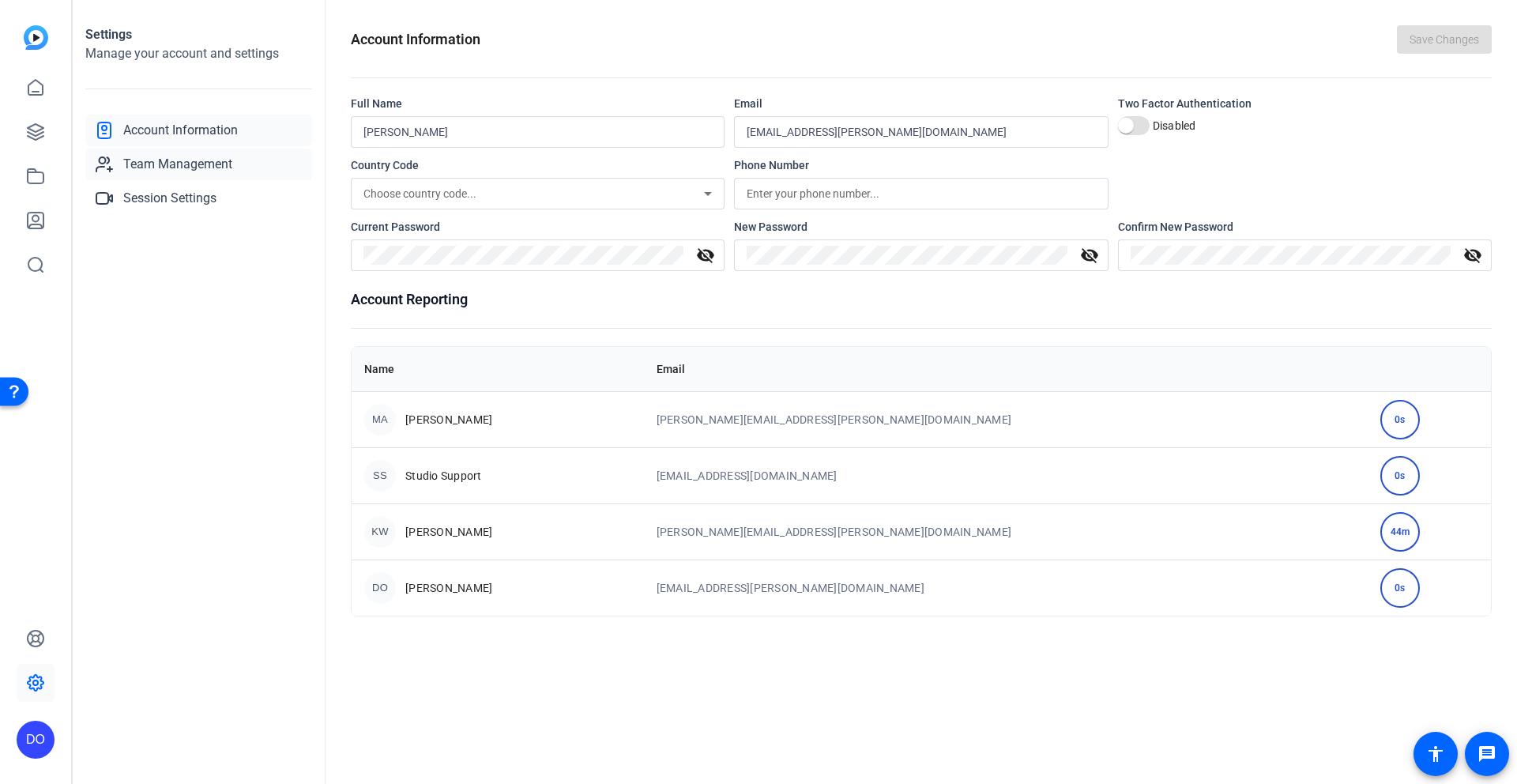
click at [187, 163] on span "Team Management" at bounding box center [177, 165] width 109 height 19
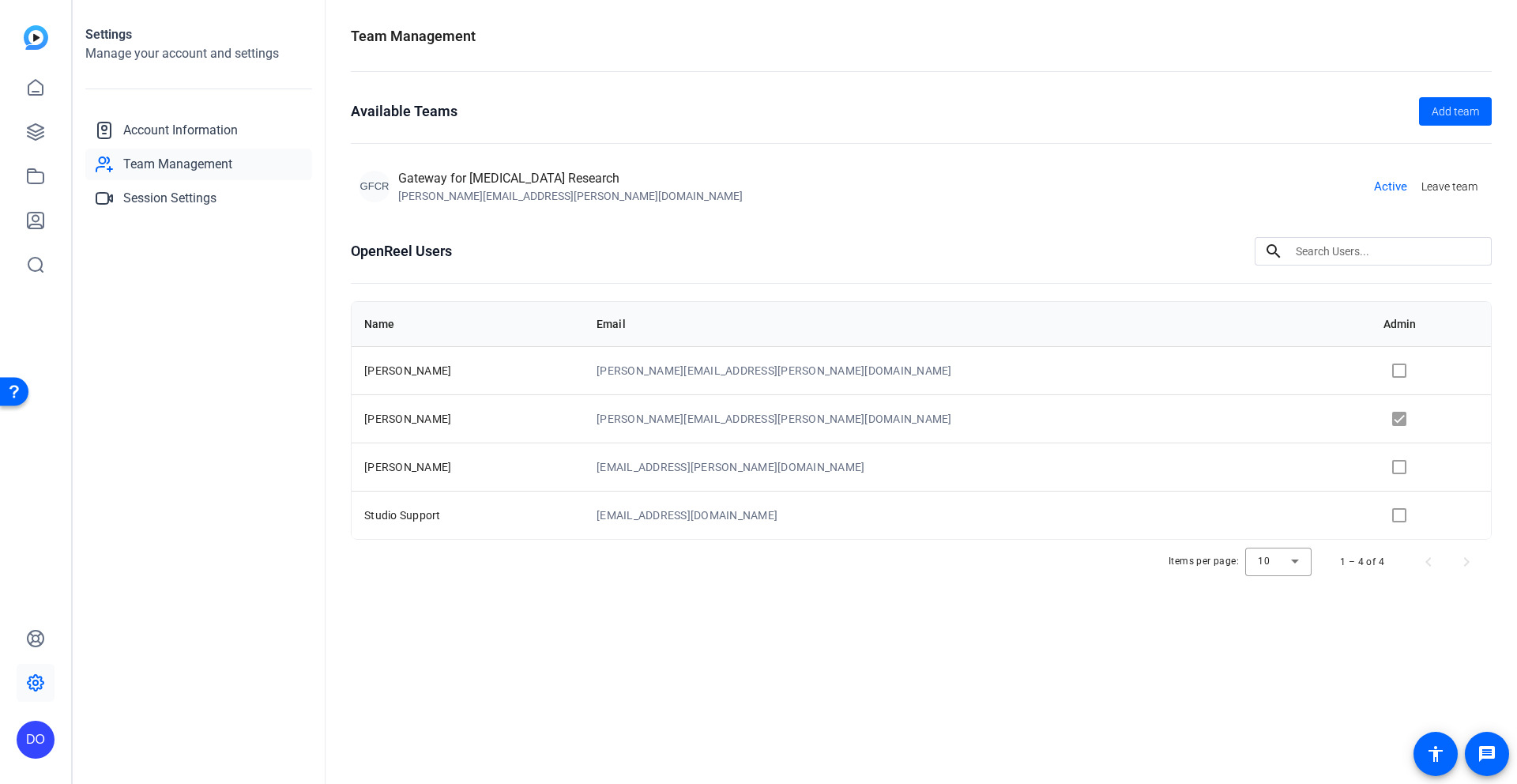
click at [445, 192] on div "[PERSON_NAME][EMAIL_ADDRESS][PERSON_NAME][DOMAIN_NAME]" at bounding box center [571, 196] width 345 height 15
click at [1390, 187] on span "Active" at bounding box center [1391, 187] width 33 height 18
click at [180, 196] on span "Session Settings" at bounding box center [170, 198] width 93 height 19
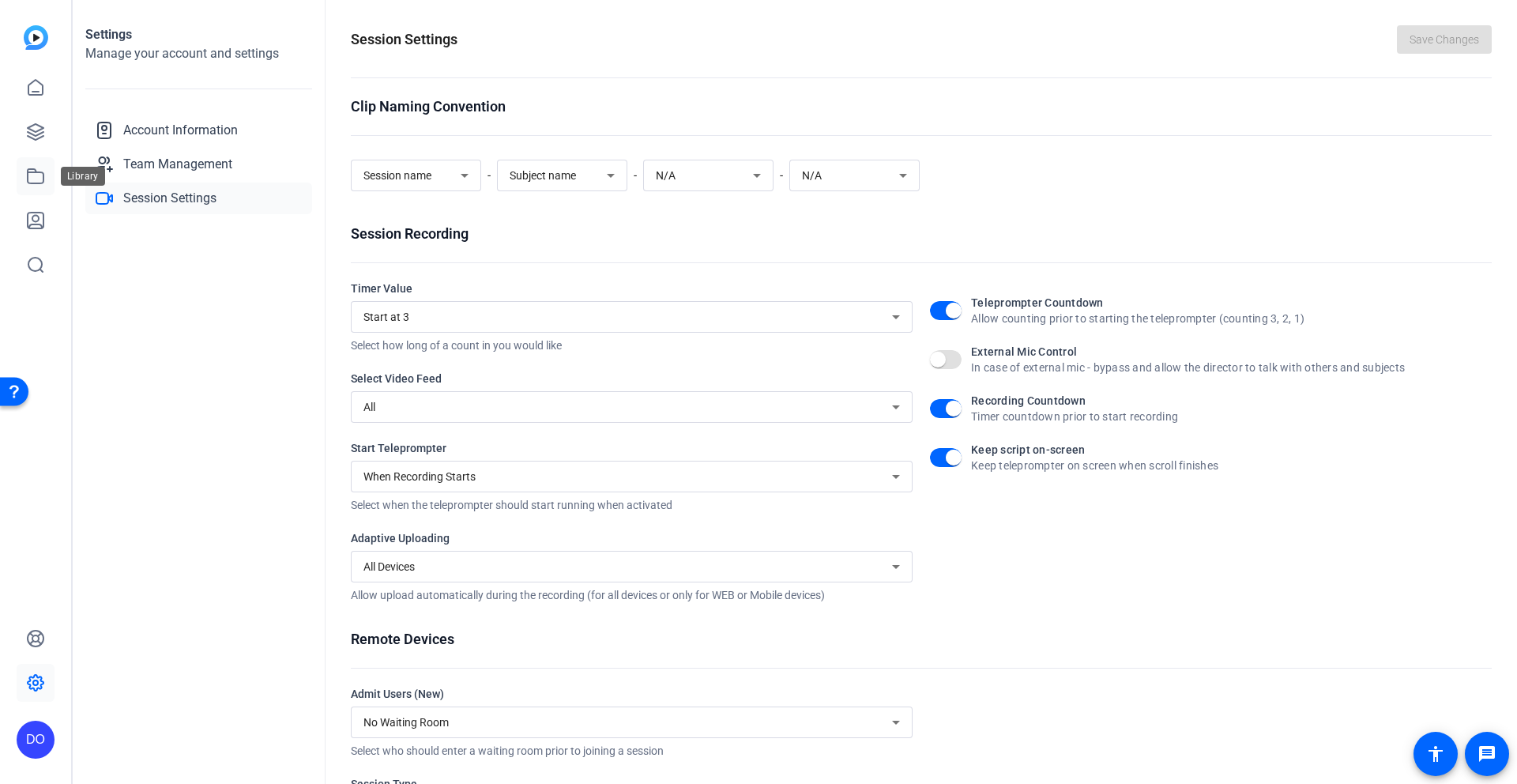
click at [30, 171] on icon at bounding box center [36, 176] width 15 height 14
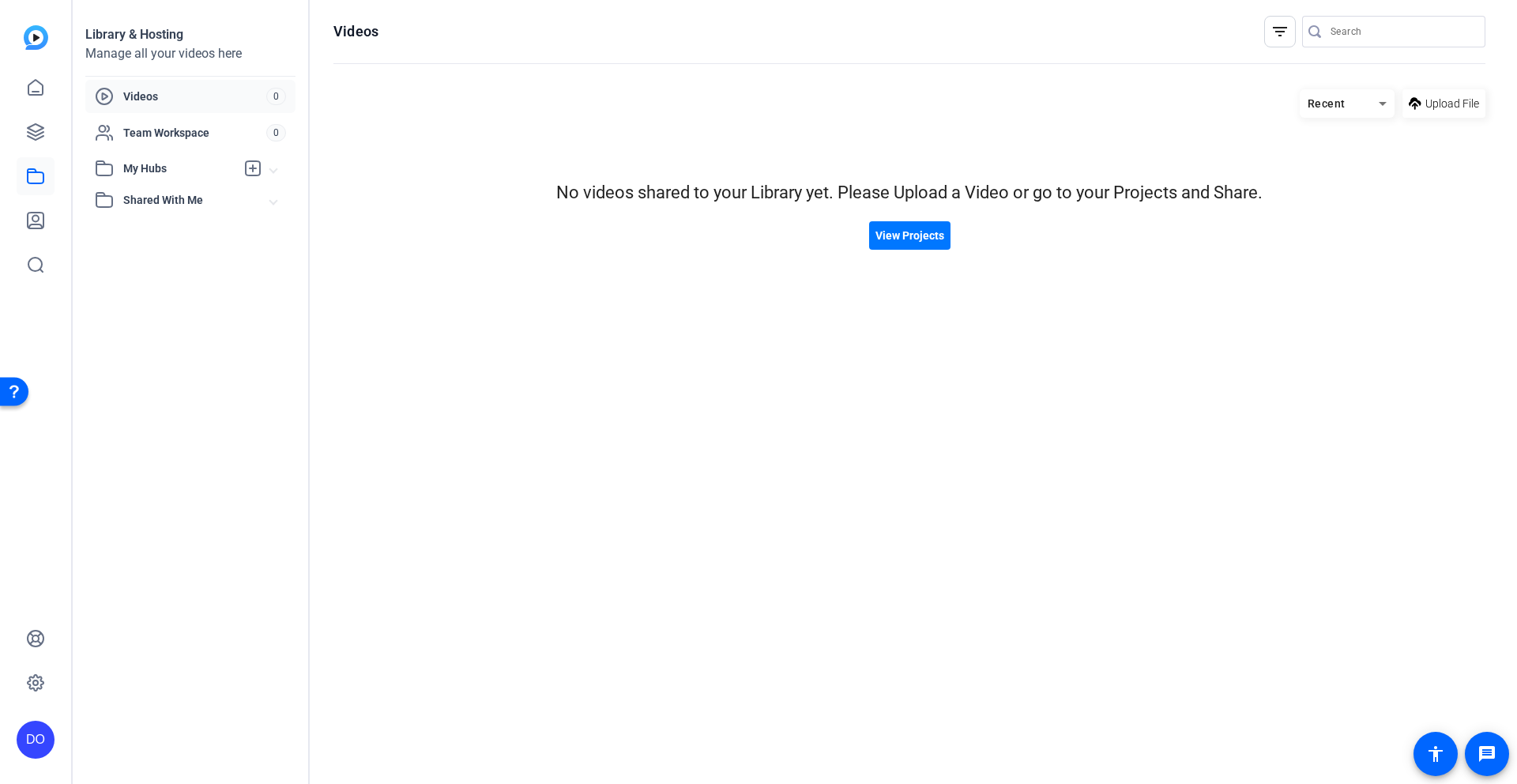
click at [158, 196] on span "Shared With Me" at bounding box center [196, 199] width 147 height 16
click at [893, 237] on span "View Projects" at bounding box center [909, 235] width 68 height 16
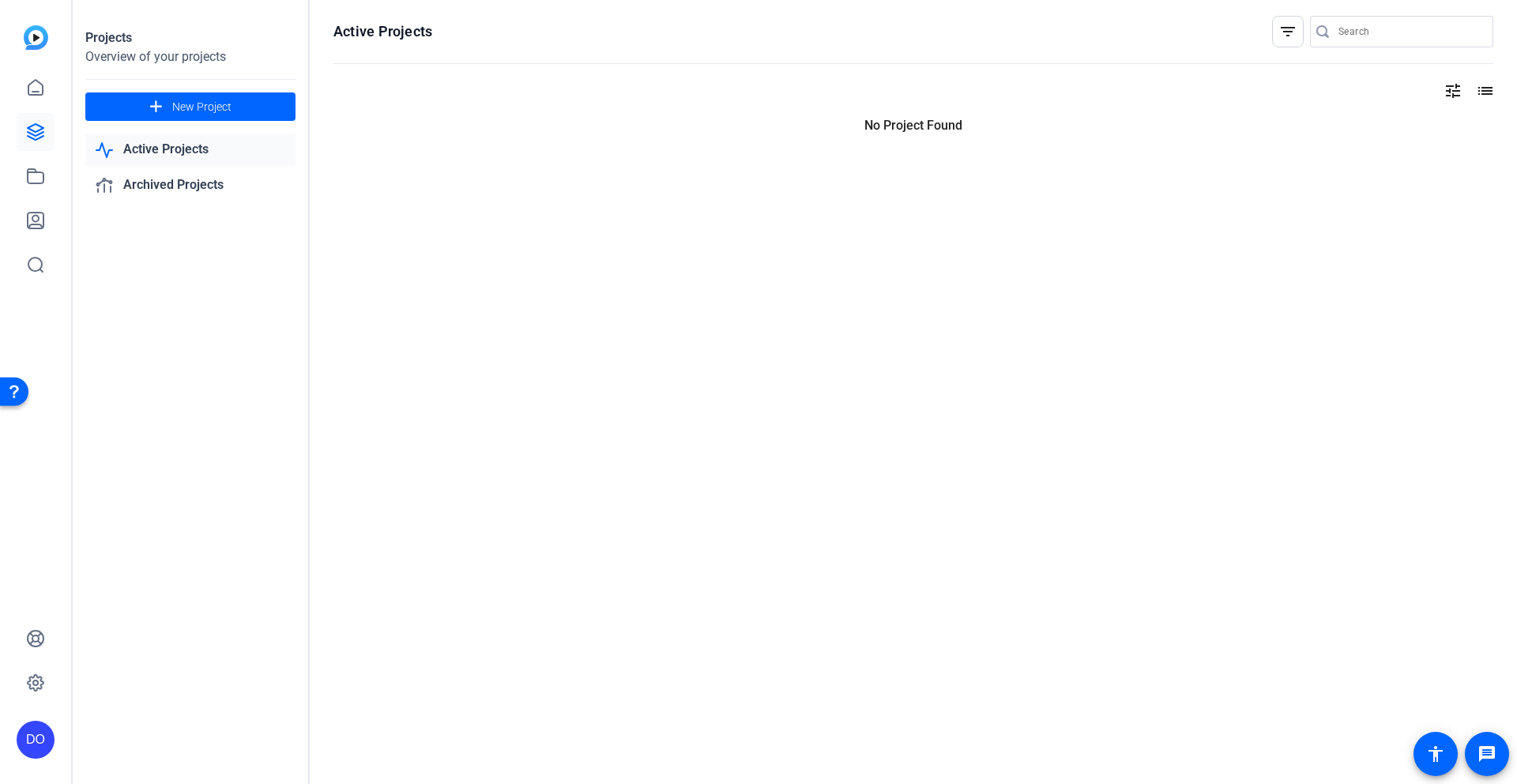
click at [178, 142] on link "Active Projects" at bounding box center [191, 150] width 210 height 33
click at [177, 144] on link "Active Projects" at bounding box center [191, 150] width 210 height 33
click at [1482, 754] on mat-icon "message" at bounding box center [1487, 754] width 19 height 19
